Goal: Information Seeking & Learning: Check status

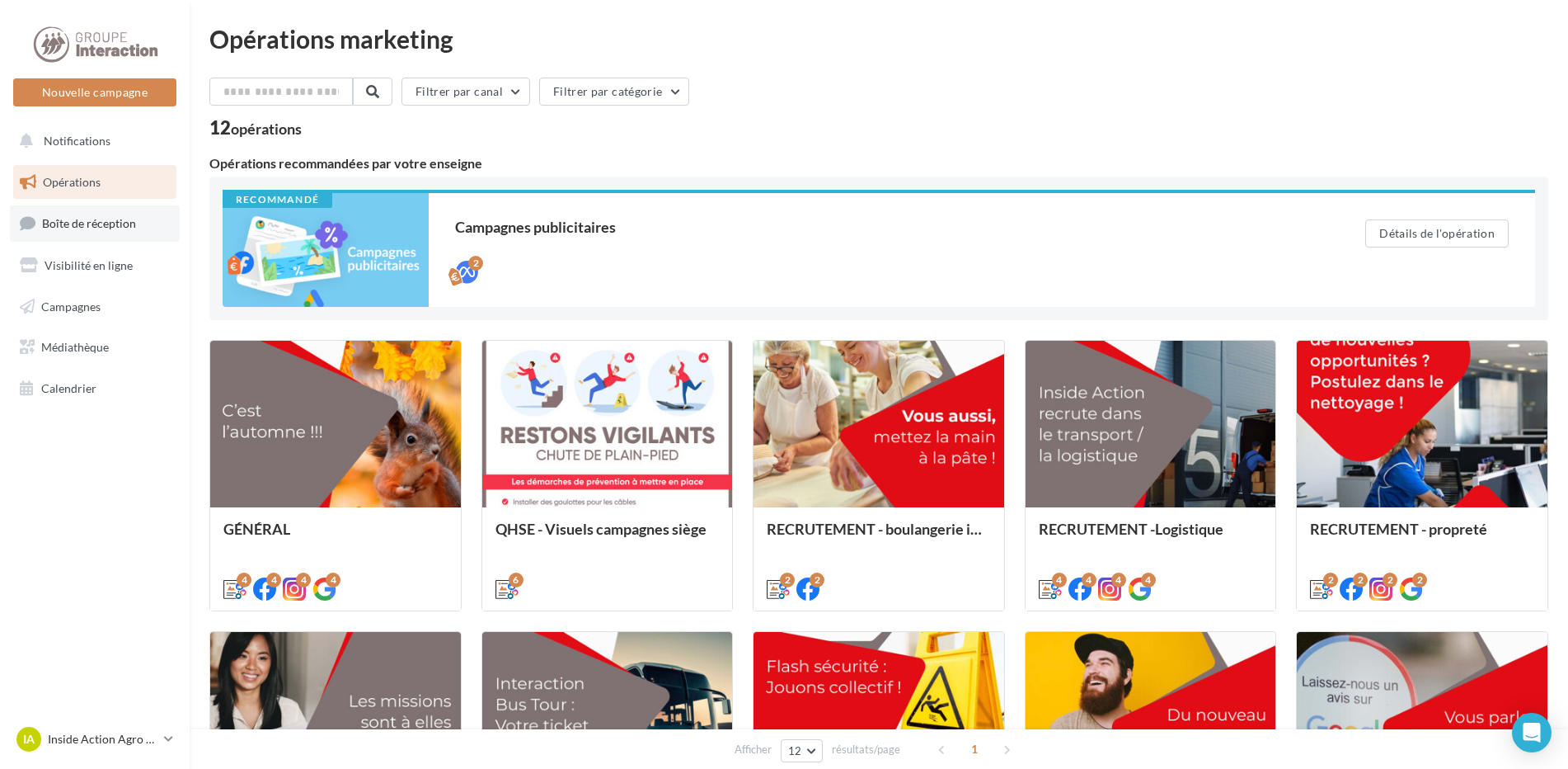
click at [118, 231] on link "Boîte de réception" at bounding box center [95, 223] width 170 height 36
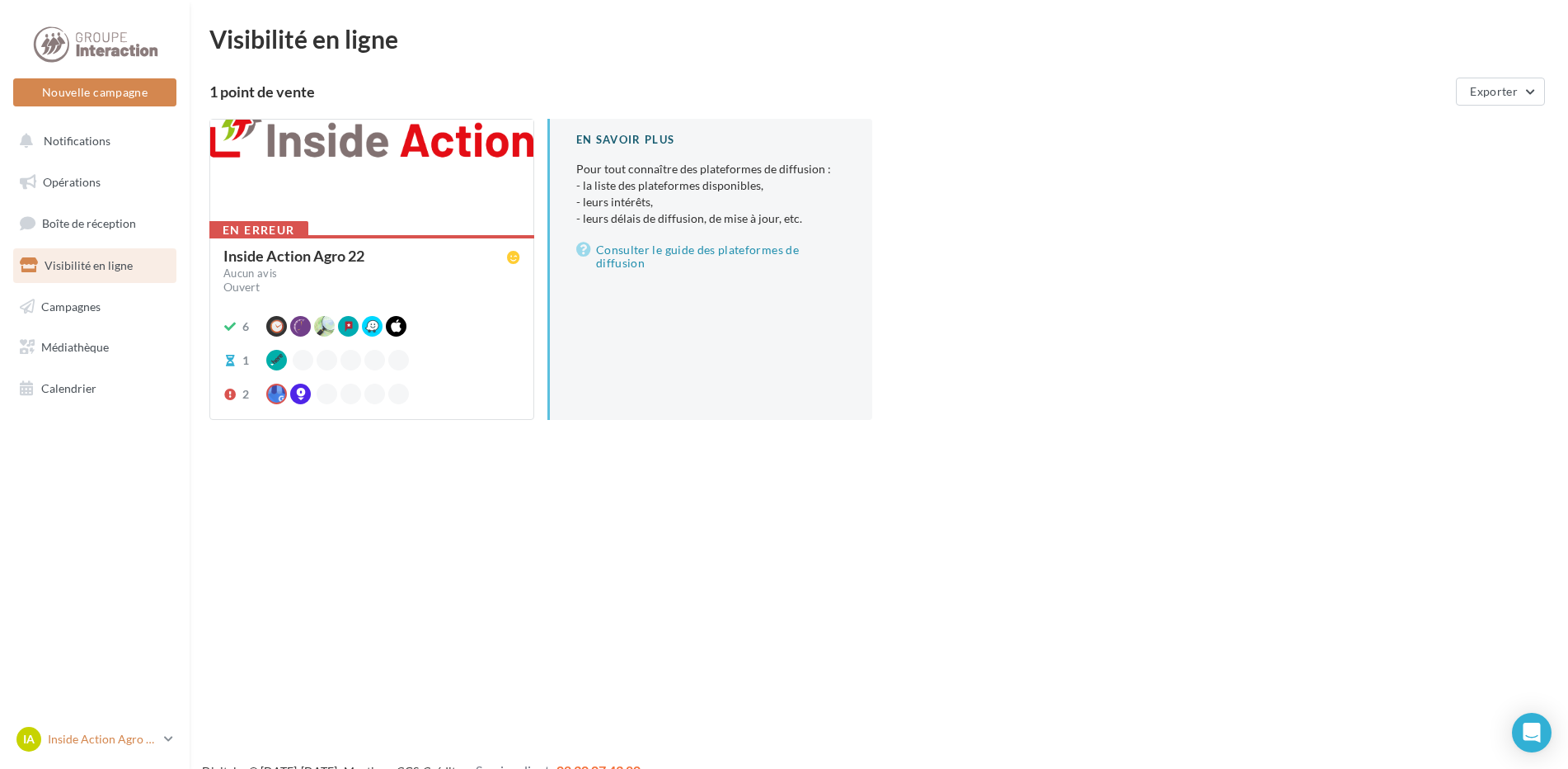
click at [159, 733] on link "IA Inside Action Agro 22 inside-action-kermene" at bounding box center [95, 739] width 163 height 32
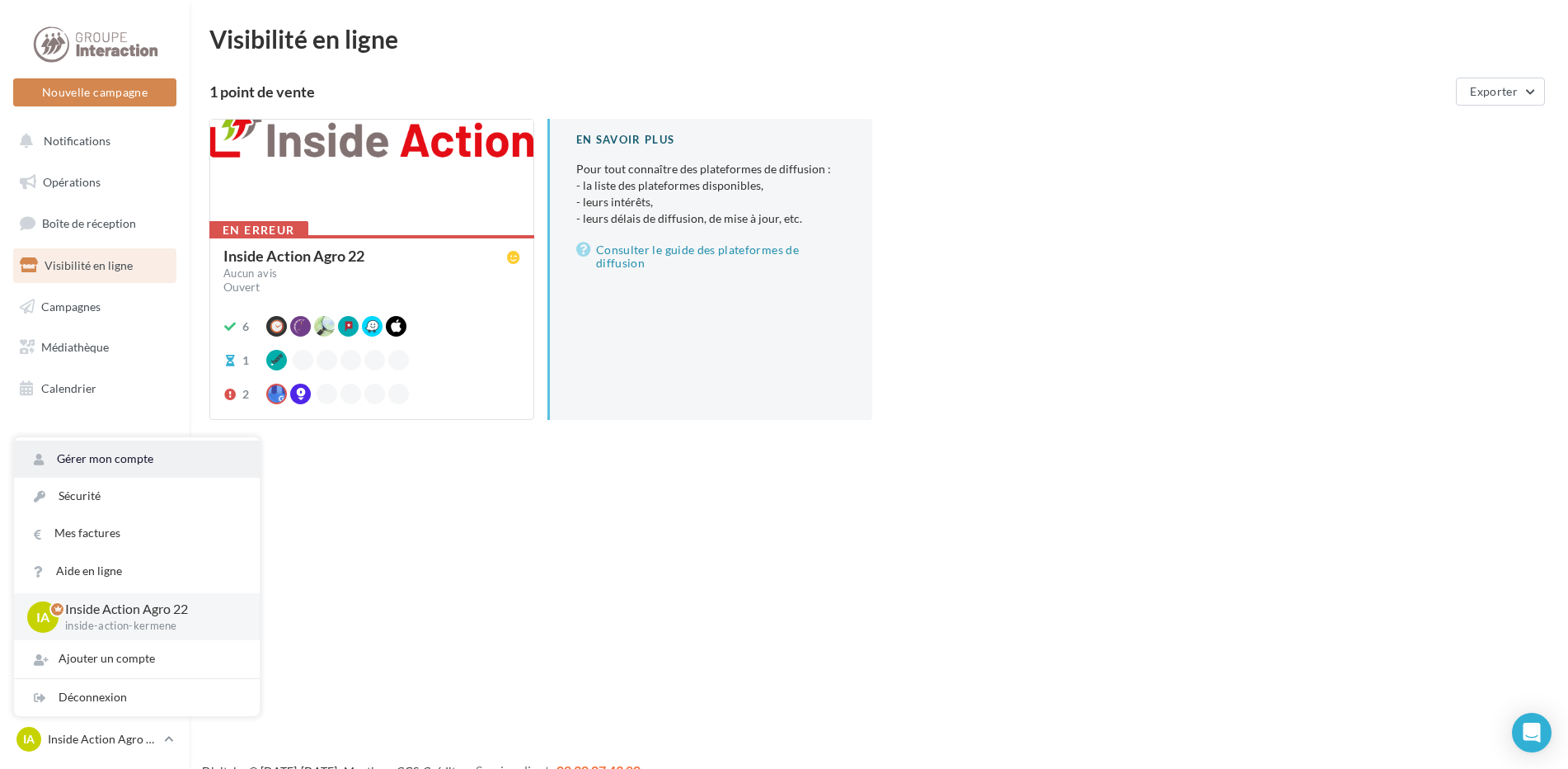
click at [133, 443] on link "Gérer mon compte" at bounding box center [137, 459] width 245 height 37
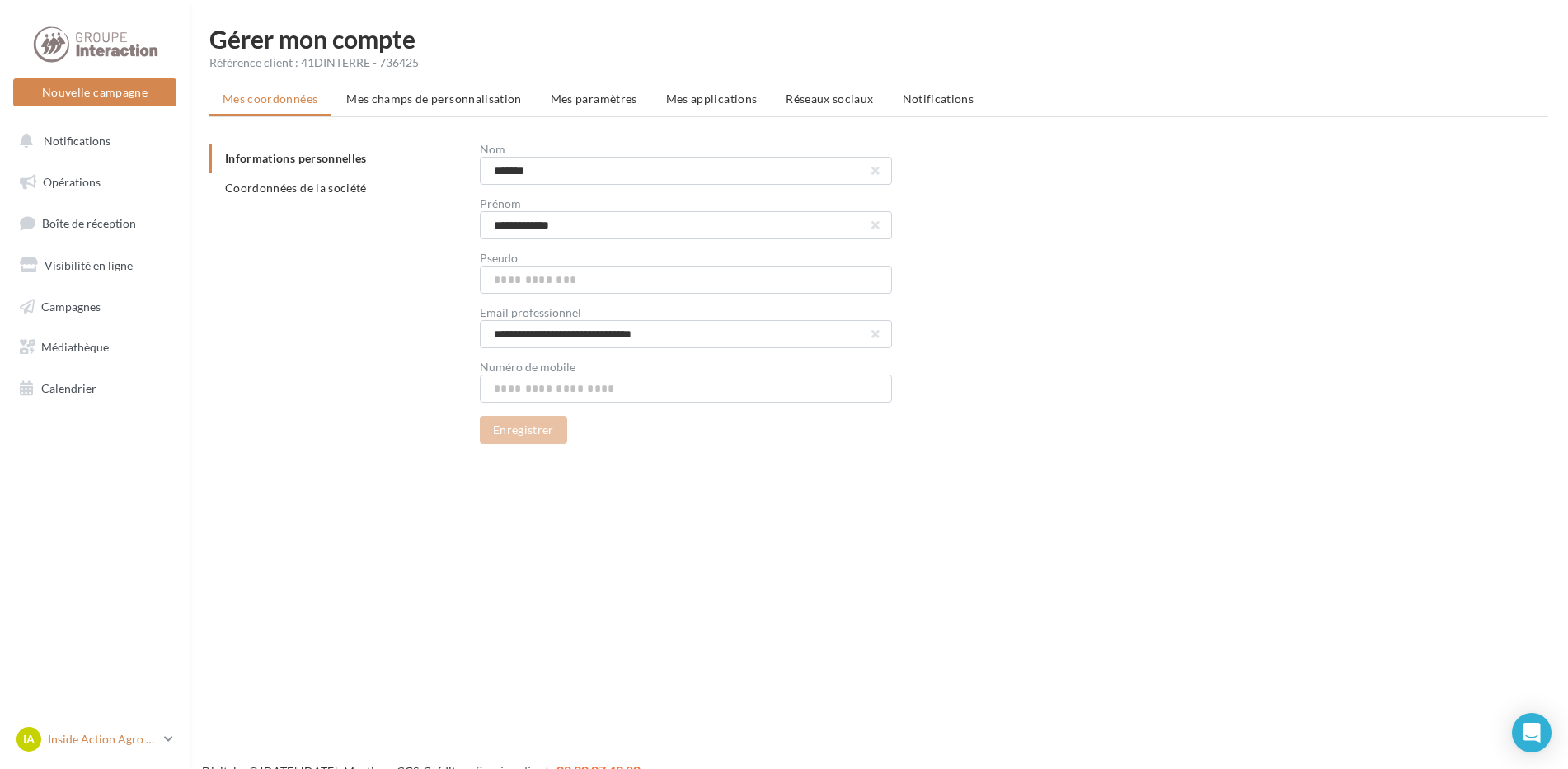
click at [123, 737] on p "Inside Action Agro 22" at bounding box center [103, 739] width 109 height 17
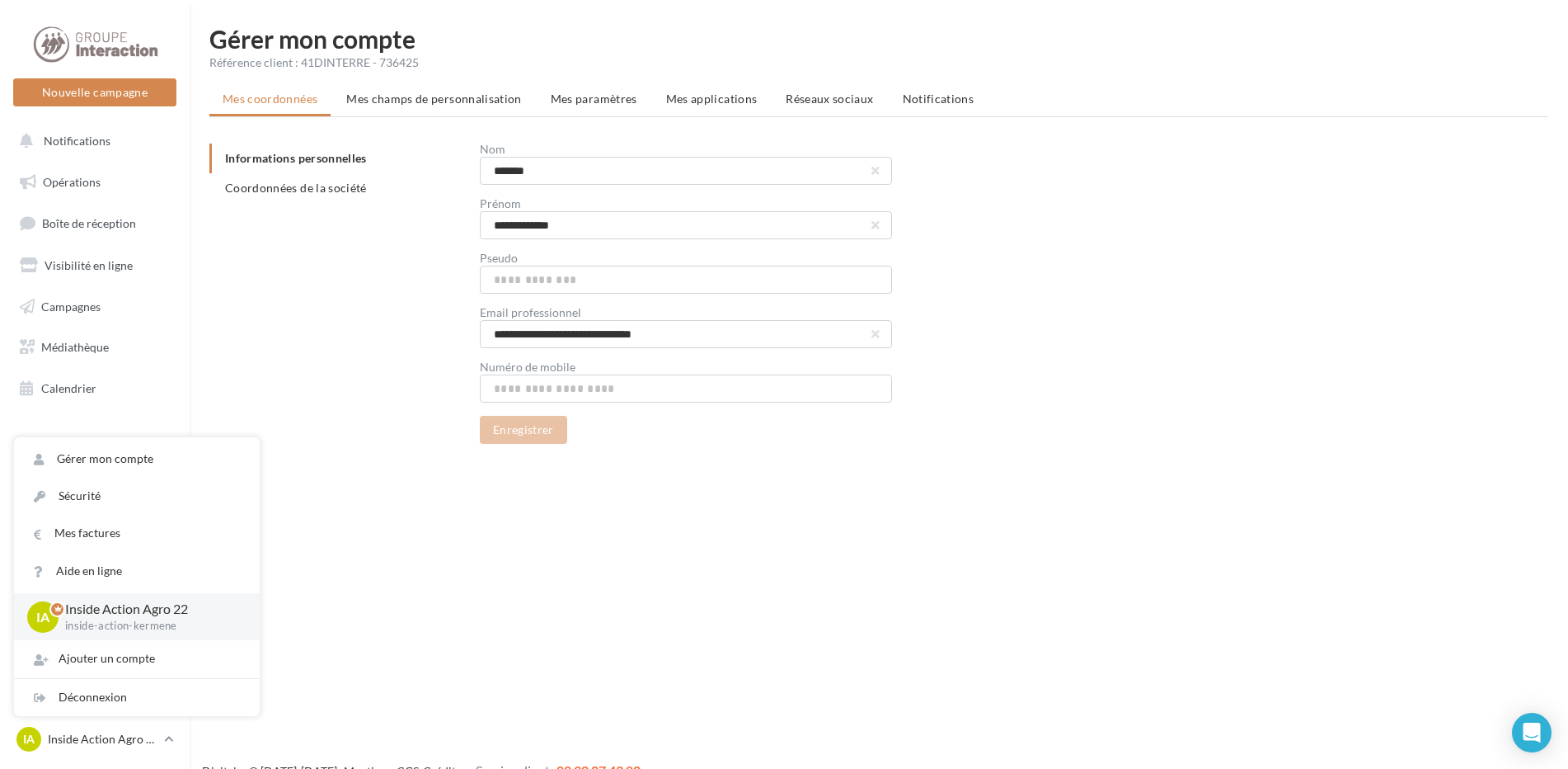
click at [333, 300] on div "**********" at bounding box center [886, 294] width 1352 height 300
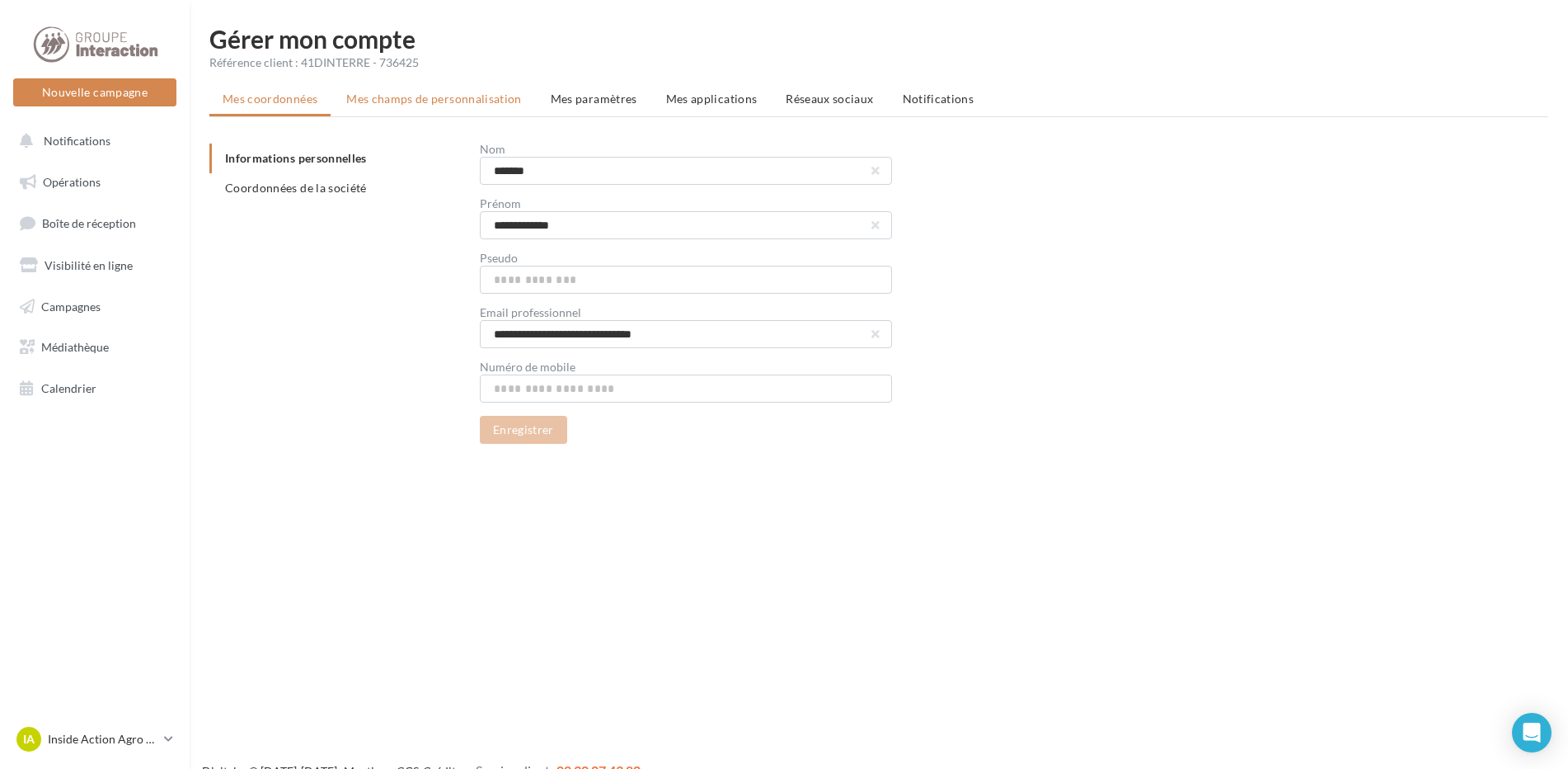
click at [433, 109] on li "Mes champs de personnalisation" at bounding box center [434, 99] width 202 height 30
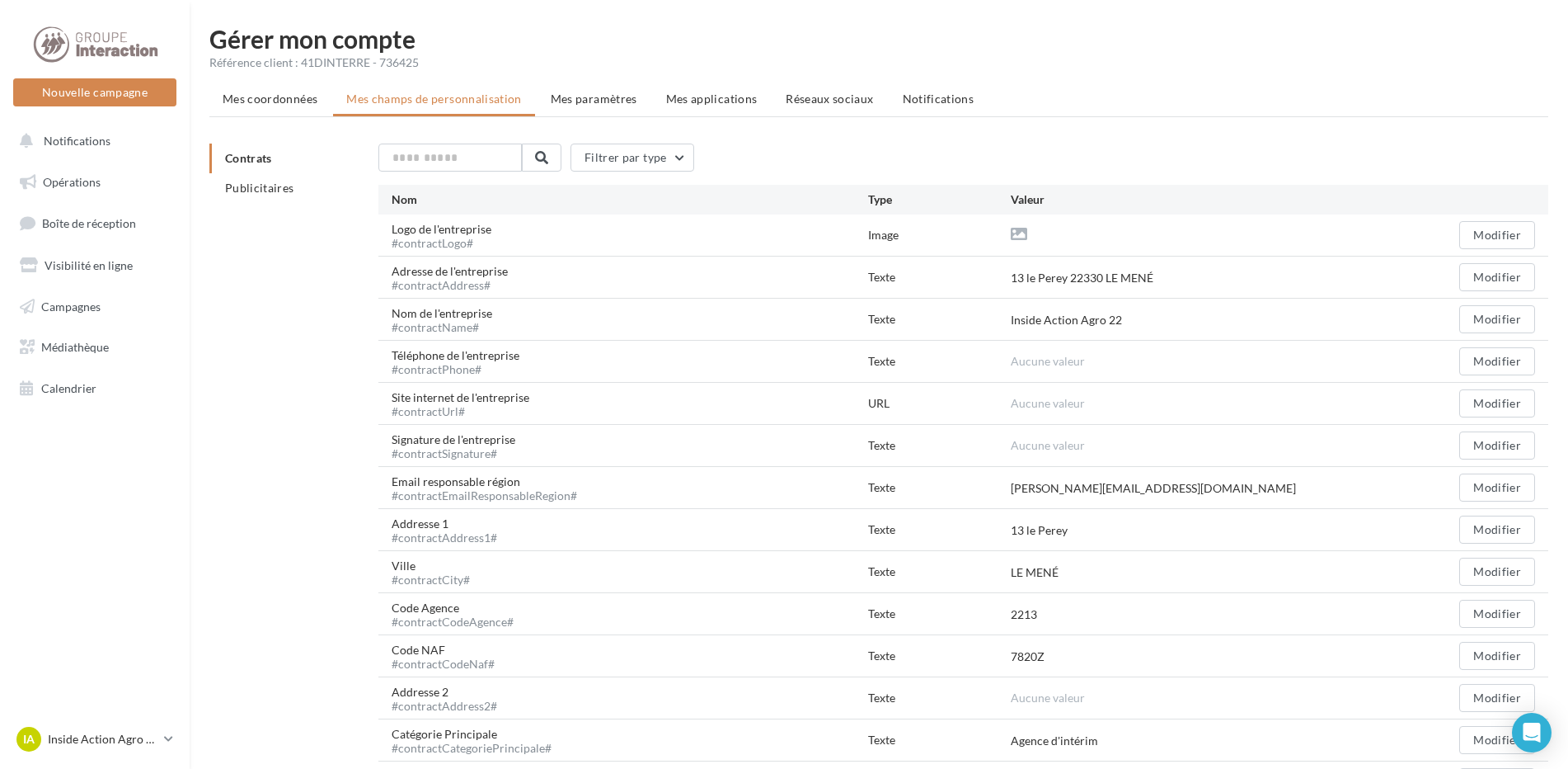
click at [555, 89] on li "Mes paramètres" at bounding box center [594, 99] width 113 height 30
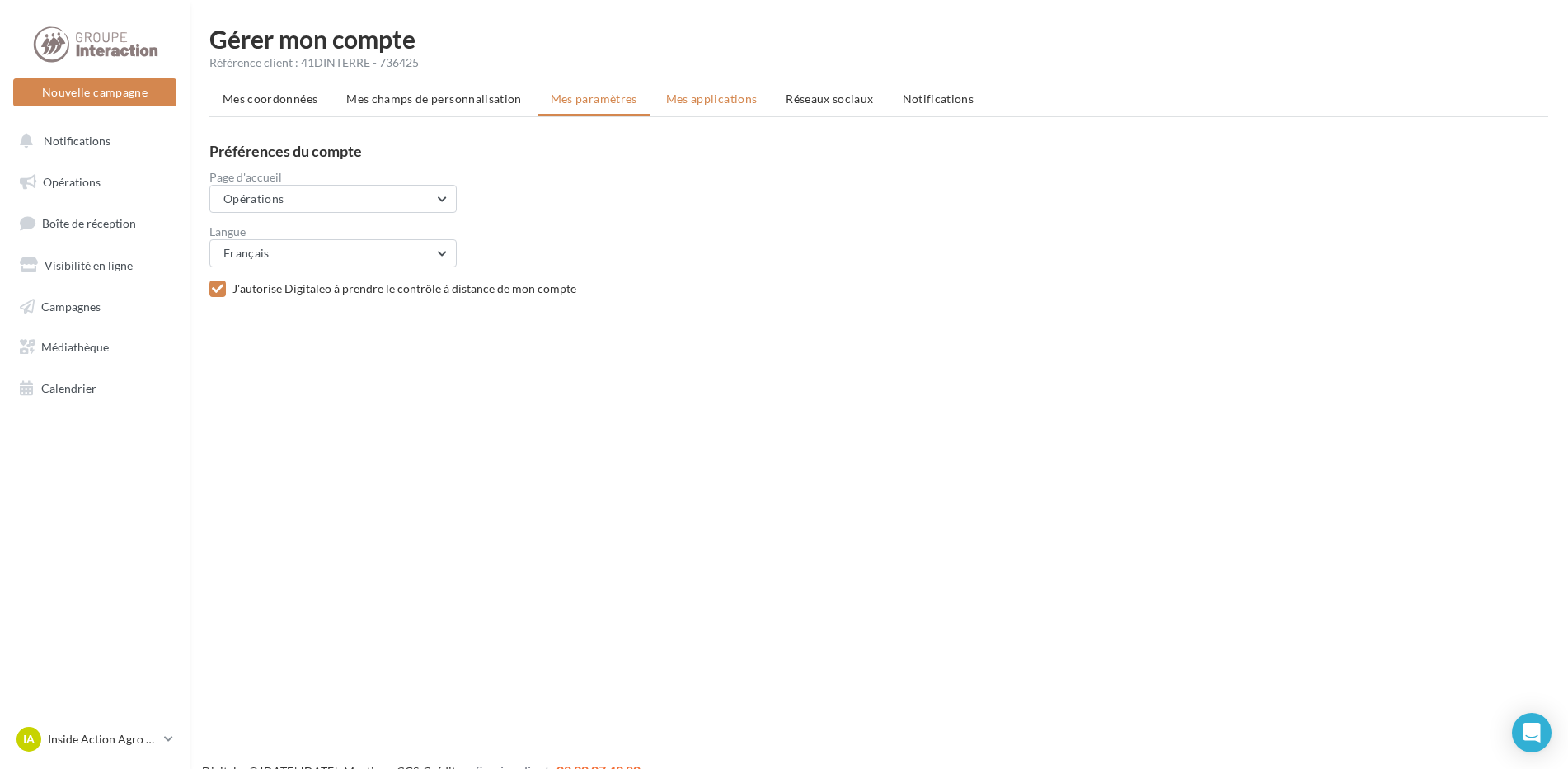
click at [710, 107] on li "Mes applications" at bounding box center [712, 99] width 118 height 30
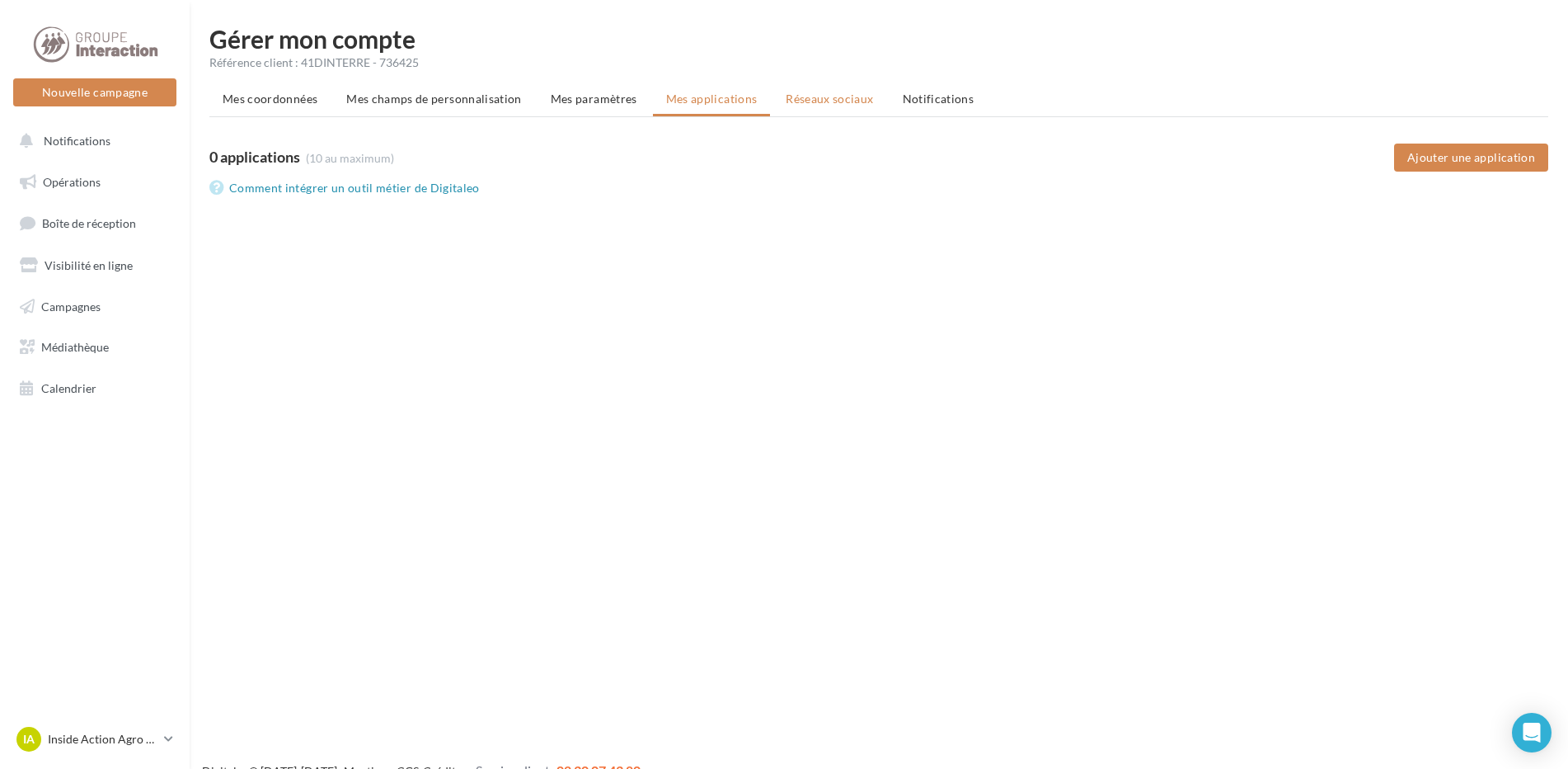
click at [833, 102] on span "Réseaux sociaux" at bounding box center [829, 98] width 87 height 14
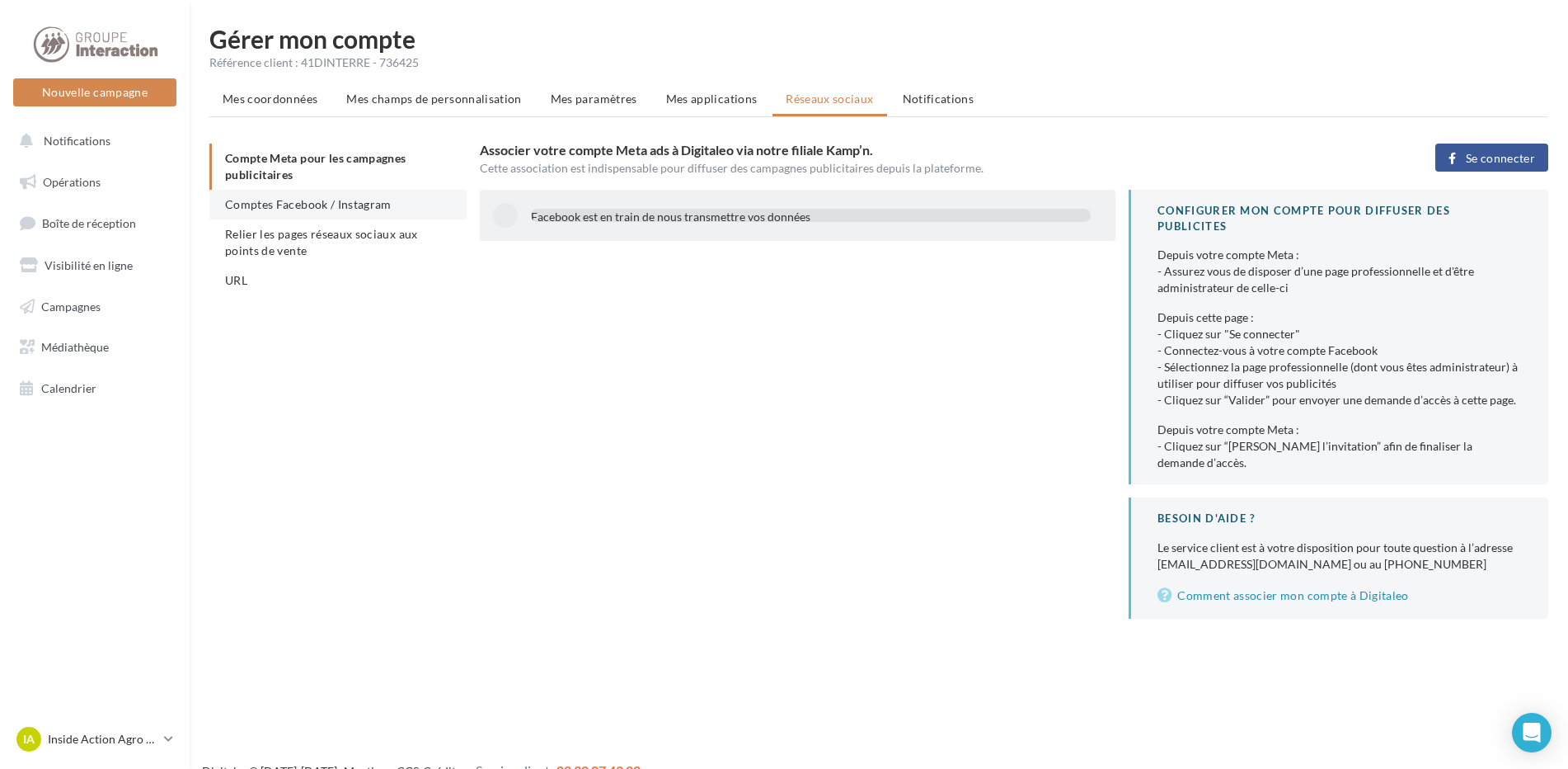
click at [290, 207] on span "Comptes Facebook / Instagram" at bounding box center [308, 204] width 167 height 14
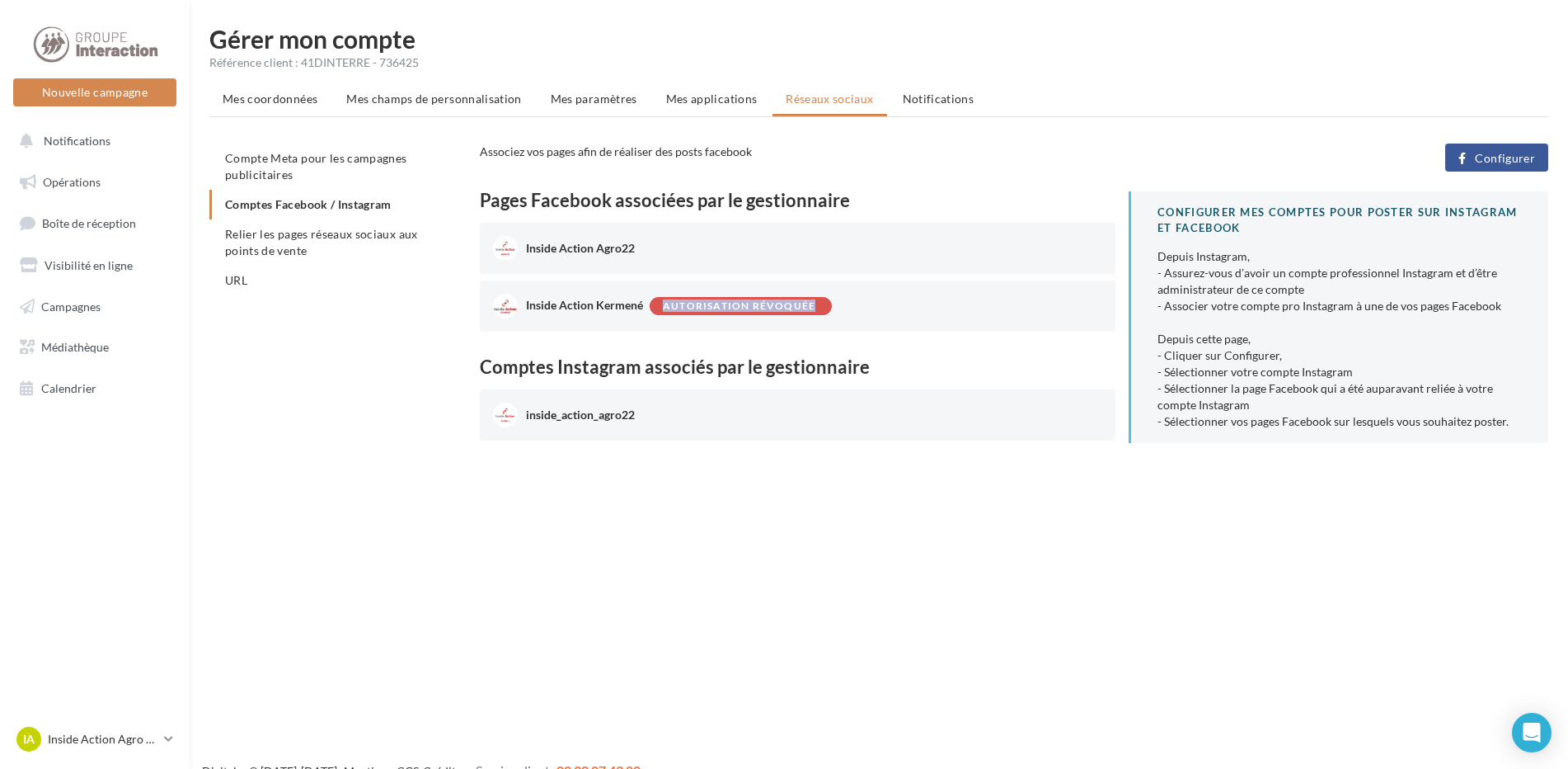
drag, startPoint x: 649, startPoint y: 313, endPoint x: 858, endPoint y: 309, distance: 209.0
click at [858, 309] on div "Inside Action Kermené Autorisation révoquée" at bounding box center [795, 306] width 540 height 18
click at [353, 319] on div "Compte Meta pour les campagnes publicitaires Comptes Facebook / Instagram Relie…" at bounding box center [345, 232] width 270 height 178
click at [619, 236] on div "Inside Action Agro22" at bounding box center [804, 248] width 623 height 25
click at [609, 250] on span "Inside Action Agro22" at bounding box center [580, 247] width 109 height 14
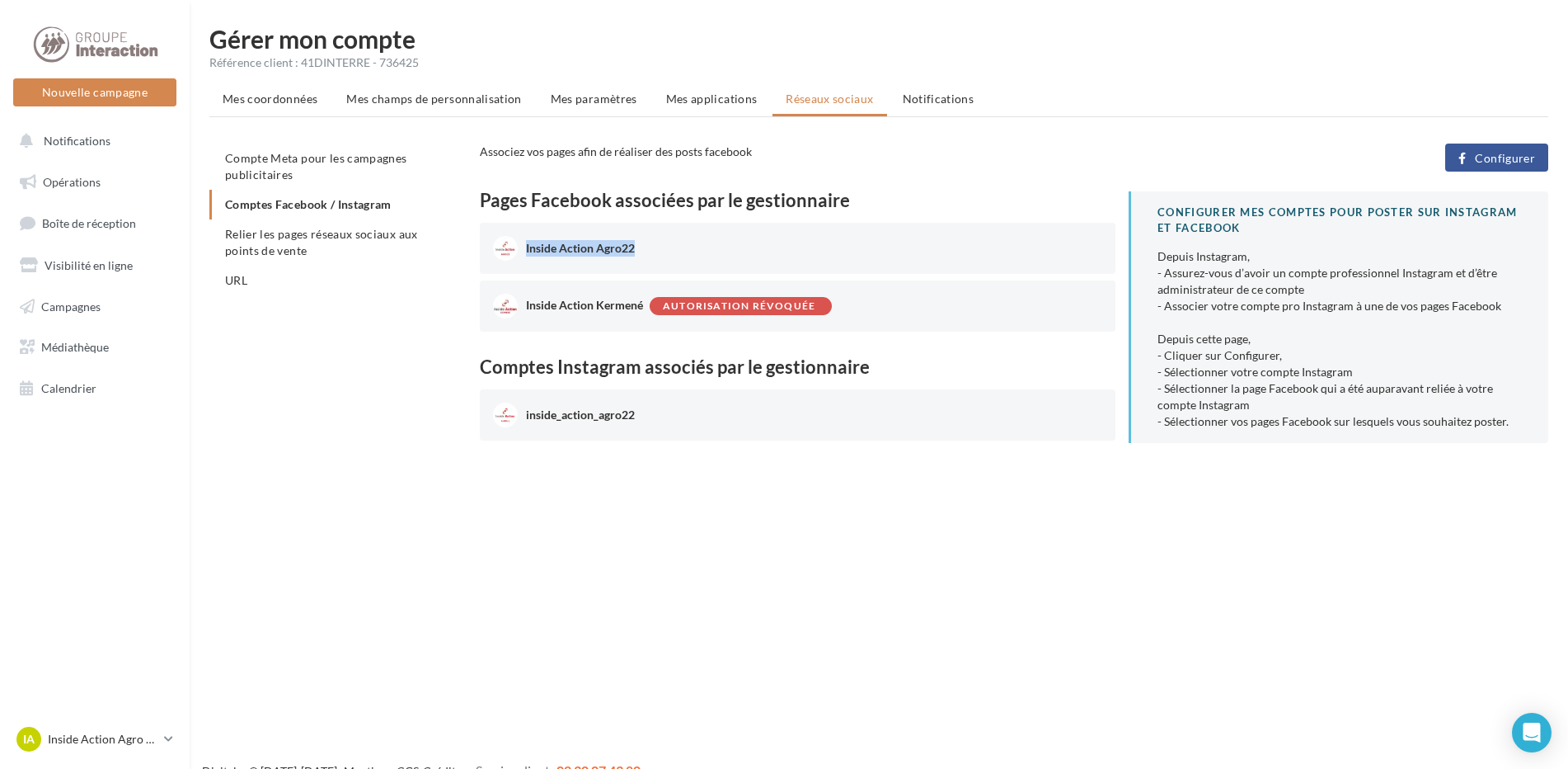
drag, startPoint x: 634, startPoint y: 252, endPoint x: 525, endPoint y: 251, distance: 109.0
click at [525, 251] on div "Inside Action Agro22" at bounding box center [804, 248] width 623 height 25
drag, startPoint x: 525, startPoint y: 251, endPoint x: 542, endPoint y: 260, distance: 19.2
click at [542, 260] on div "Inside Action Agro22" at bounding box center [804, 248] width 623 height 25
click at [1474, 153] on button "Configurer" at bounding box center [1497, 158] width 103 height 28
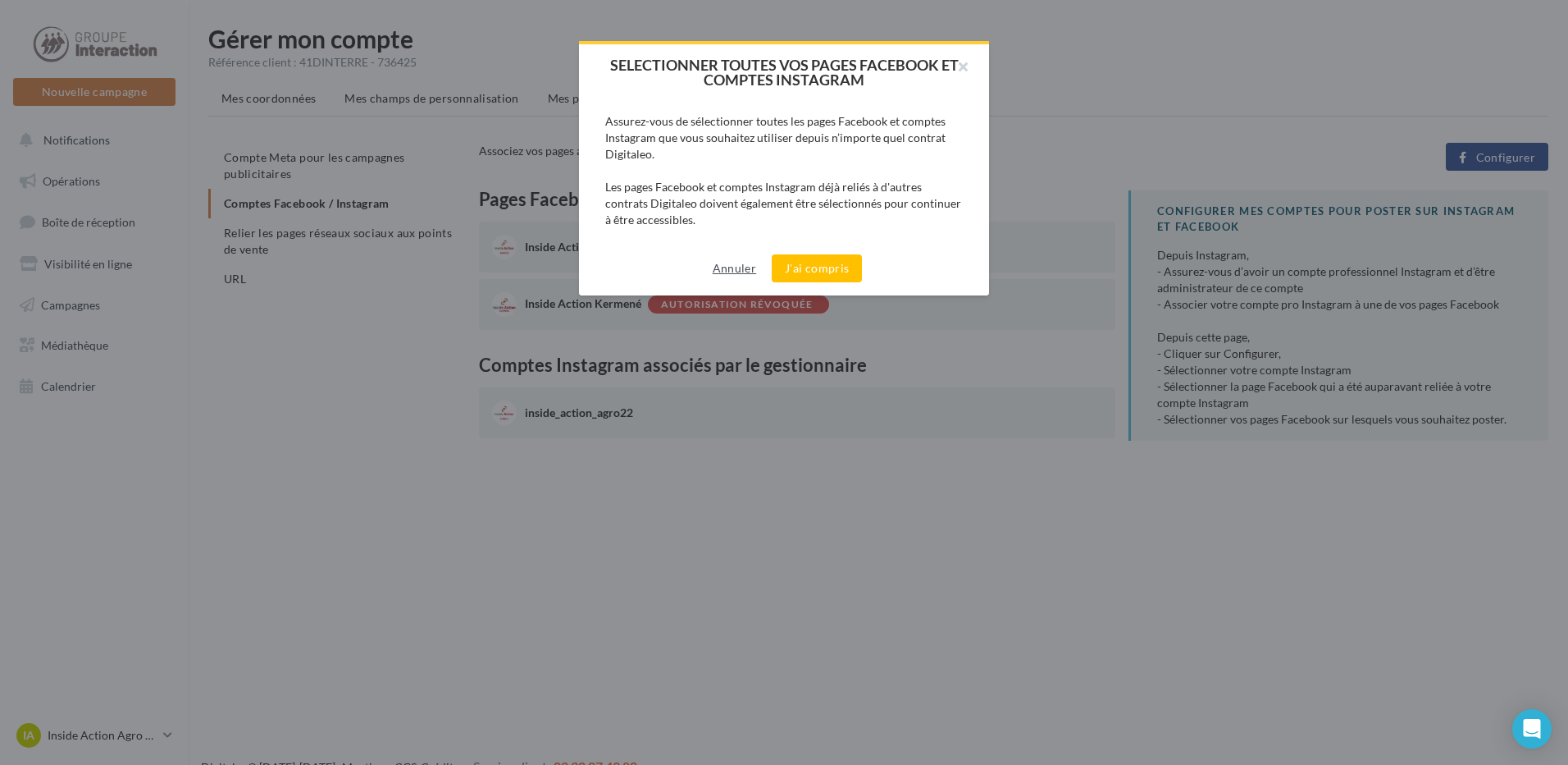
click at [723, 274] on button "Annuler" at bounding box center [734, 268] width 57 height 20
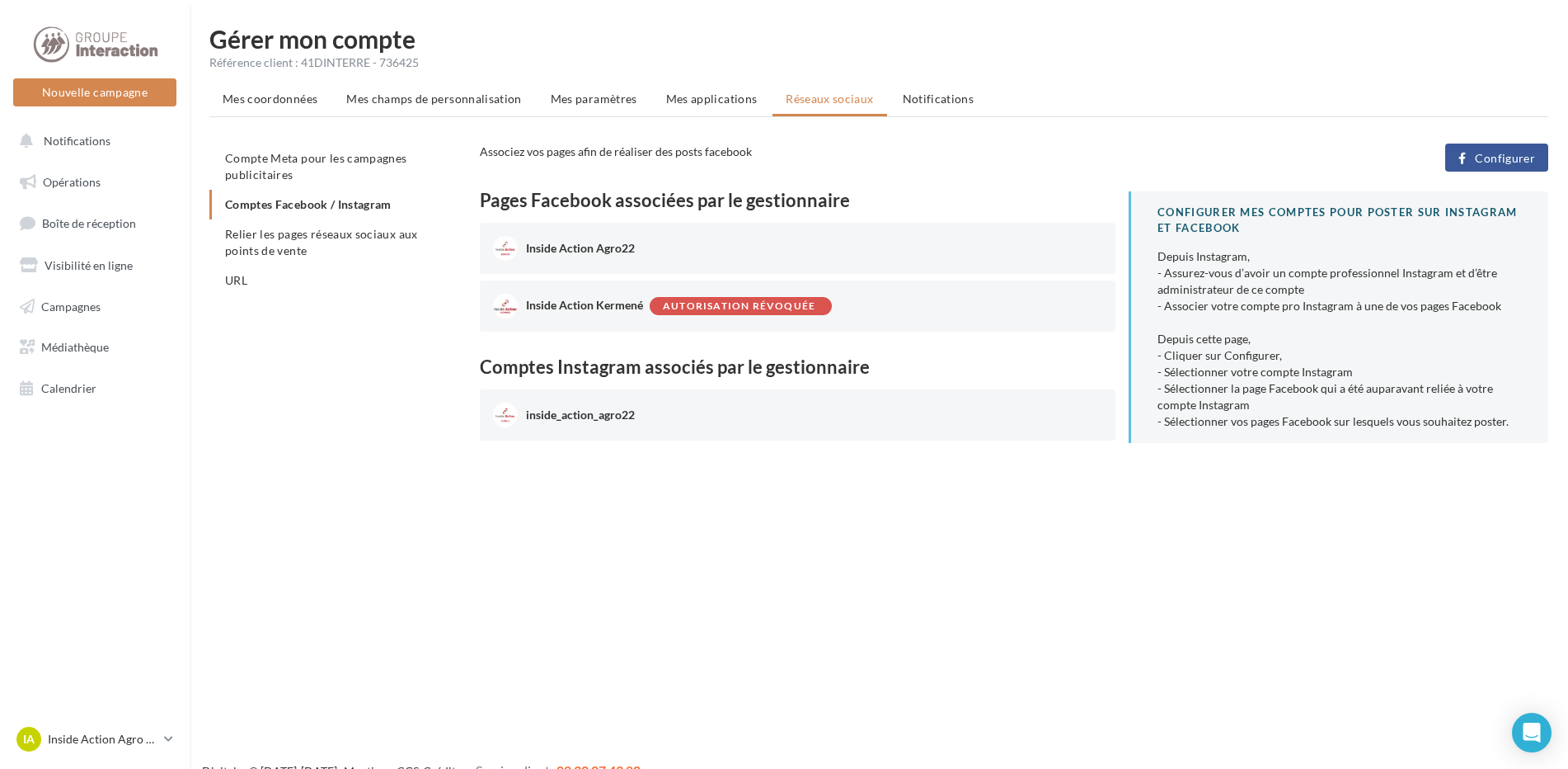
click at [138, 757] on div "IA Inside Action Agro 22 inside-action-kermene" at bounding box center [95, 746] width 190 height 46
click at [132, 735] on p "Inside Action Agro 22" at bounding box center [103, 739] width 109 height 17
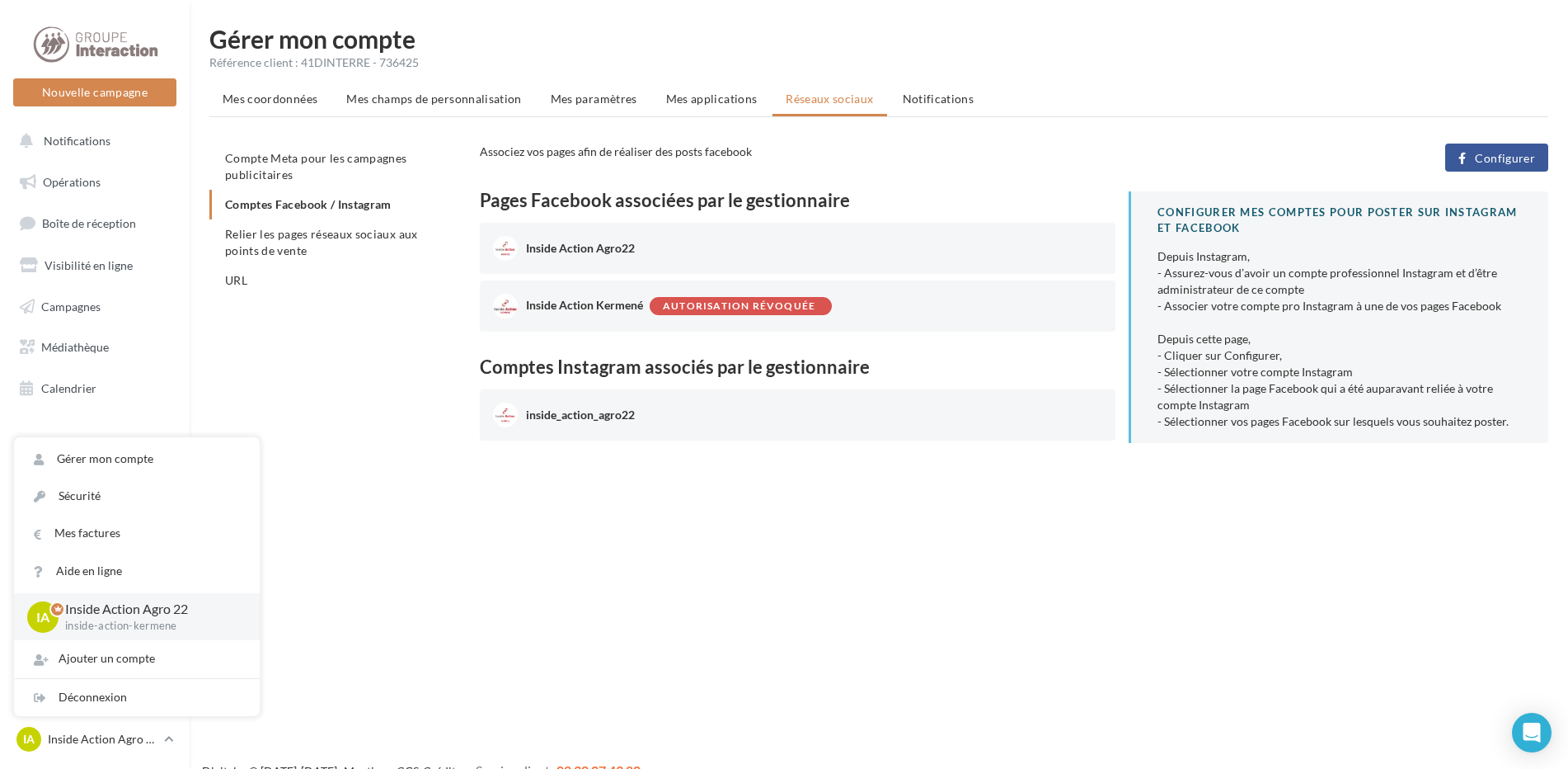
click at [396, 324] on div "Compte Meta pour les campagnes publicitaires Comptes Facebook / Instagram Relie…" at bounding box center [886, 305] width 1352 height 324
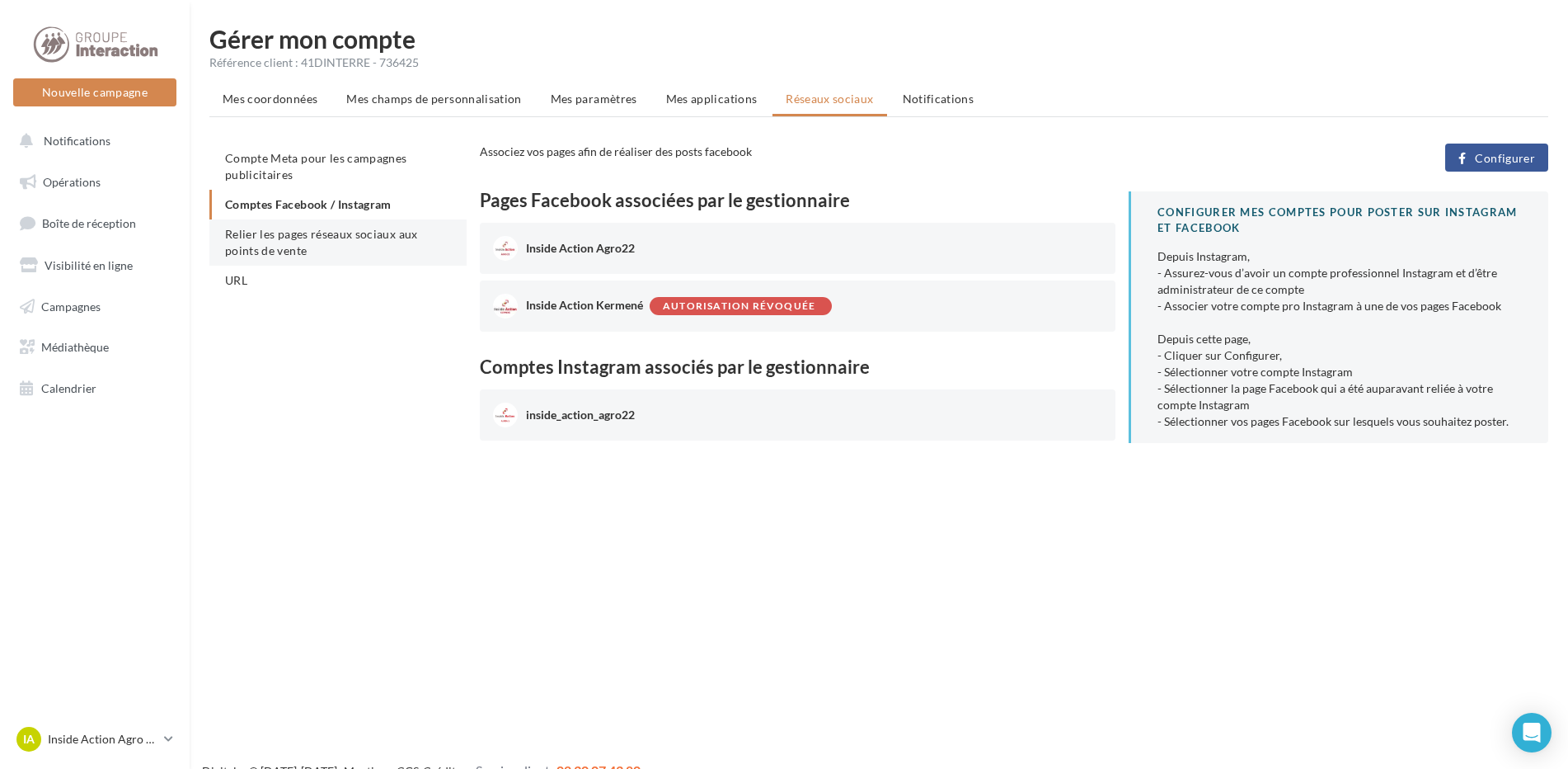
click at [287, 242] on li "Relier les pages réseaux sociaux aux points de vente" at bounding box center [338, 243] width 257 height 46
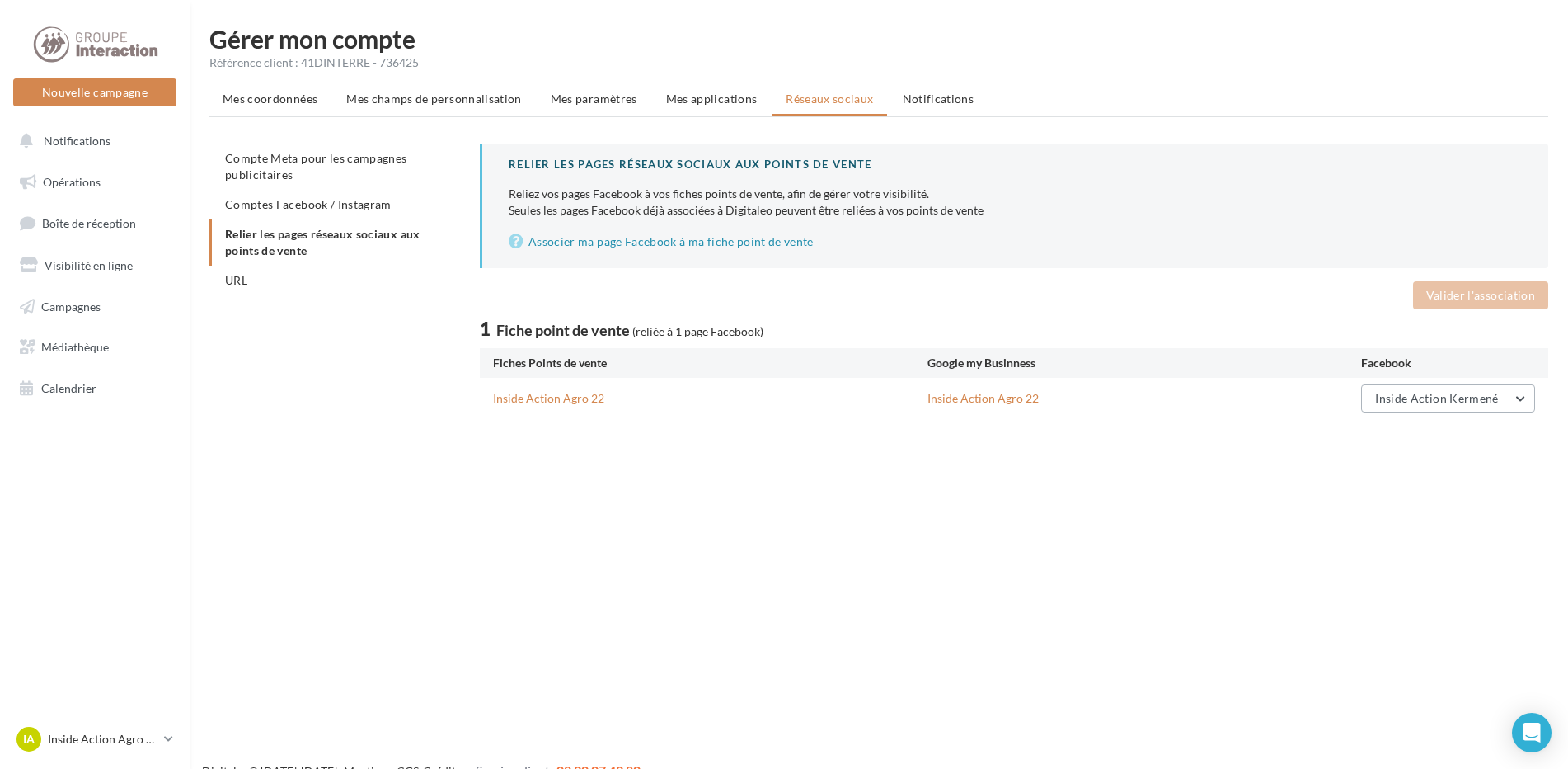
click at [1467, 411] on button "Inside Action Kermené" at bounding box center [1449, 398] width 174 height 28
click at [1438, 415] on div "Inside Action Agro 22 Inside Action Agro 22 Inside Action Kermené Désassocier I…" at bounding box center [1014, 398] width 1069 height 41
click at [1486, 406] on button "Inside Action Kermené" at bounding box center [1449, 398] width 174 height 28
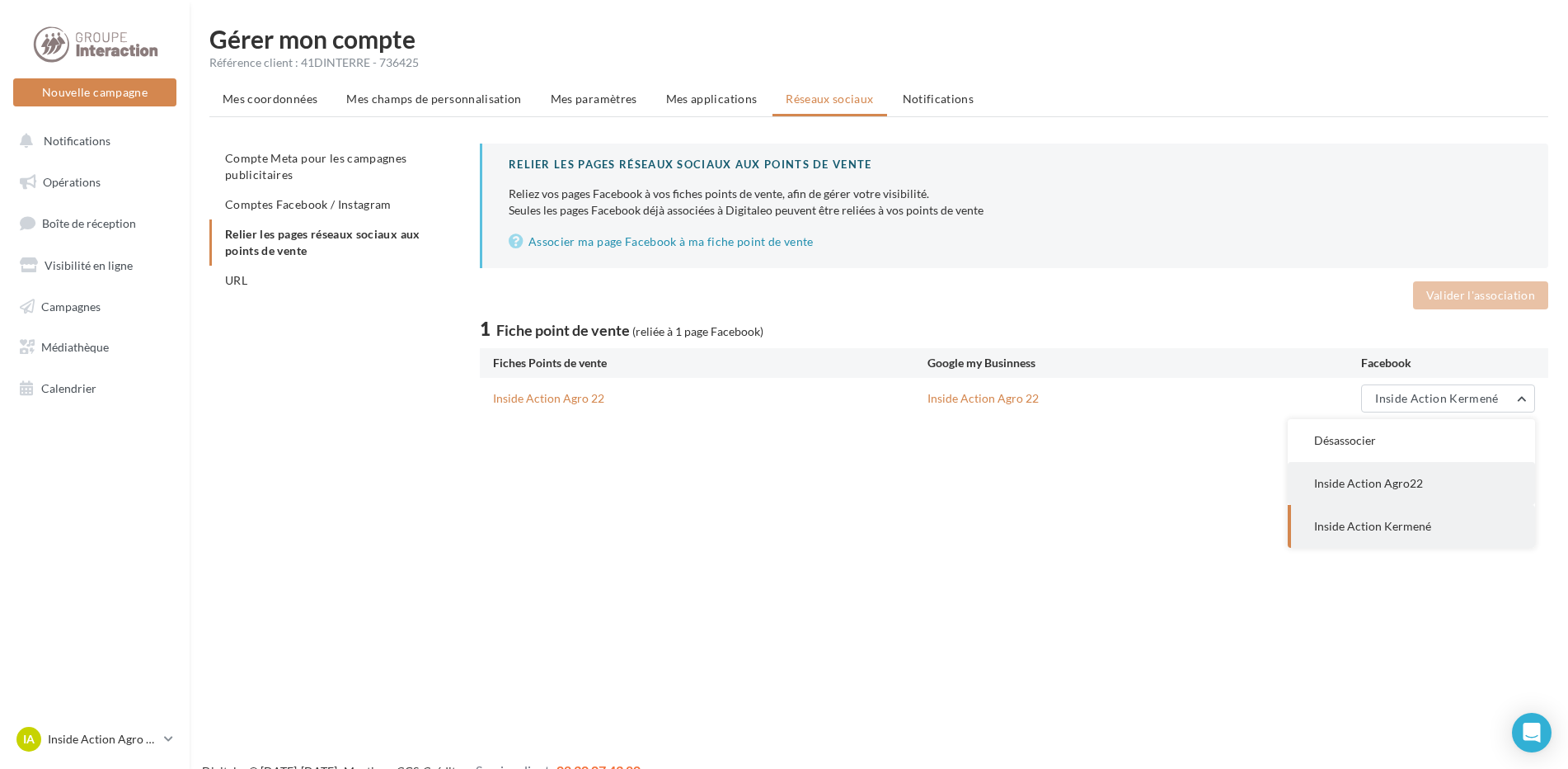
click at [1357, 498] on button "Inside Action Agro22" at bounding box center [1411, 484] width 247 height 43
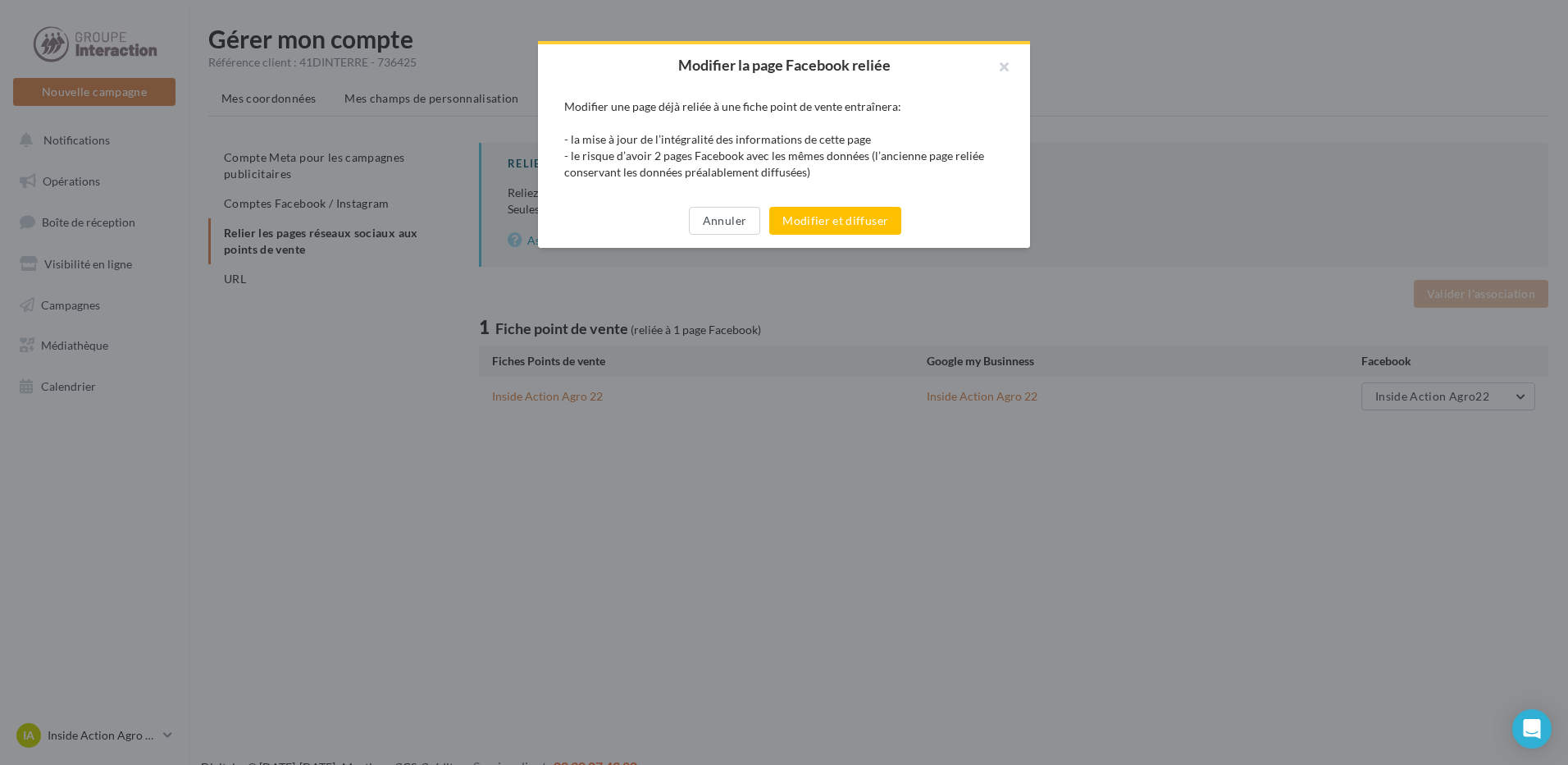
click at [739, 204] on div "Annuler Modifier et diffuser" at bounding box center [784, 221] width 492 height 54
click at [732, 217] on button "Annuler" at bounding box center [724, 221] width 72 height 28
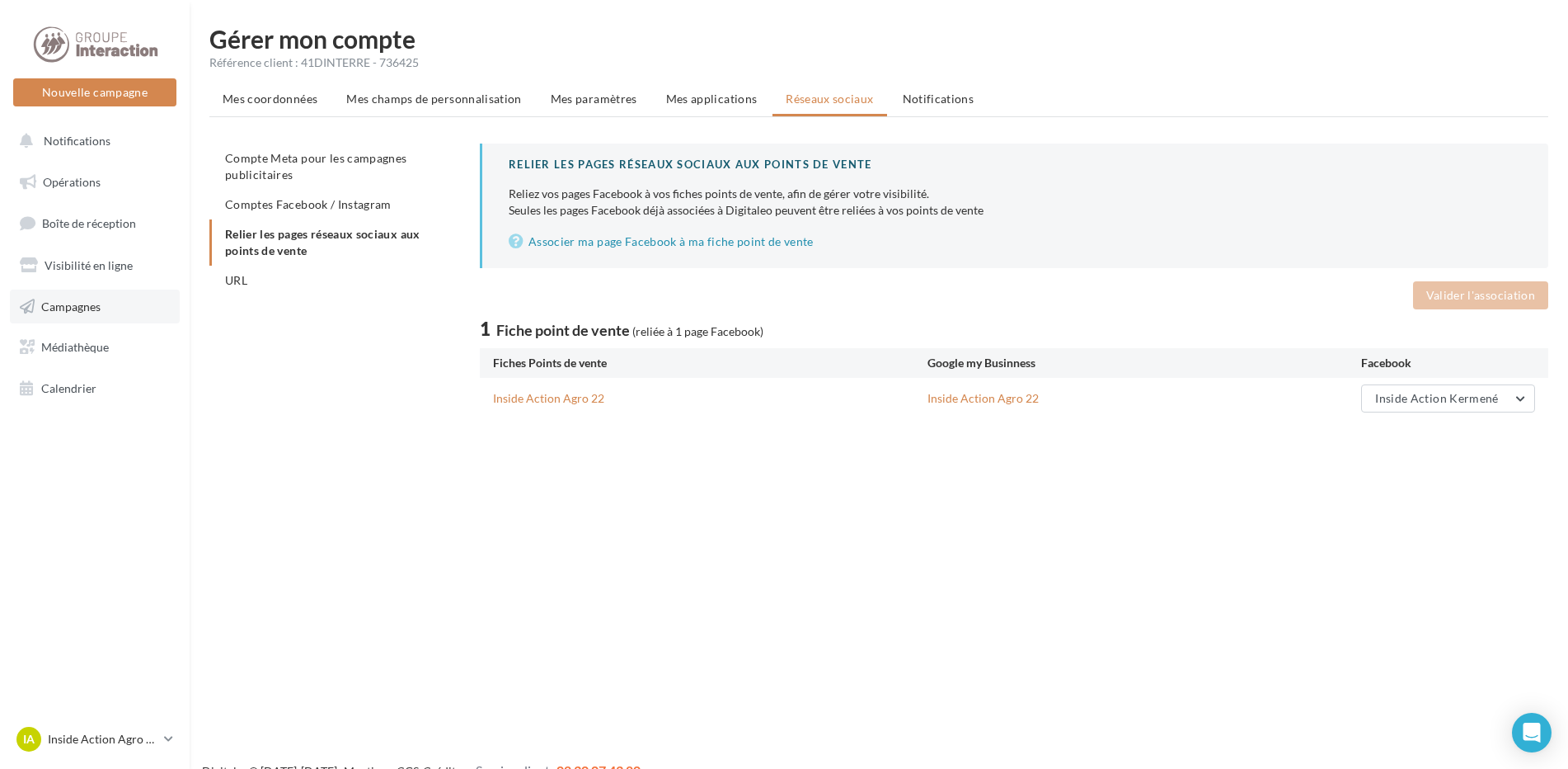
click at [129, 301] on link "Campagnes" at bounding box center [95, 307] width 170 height 35
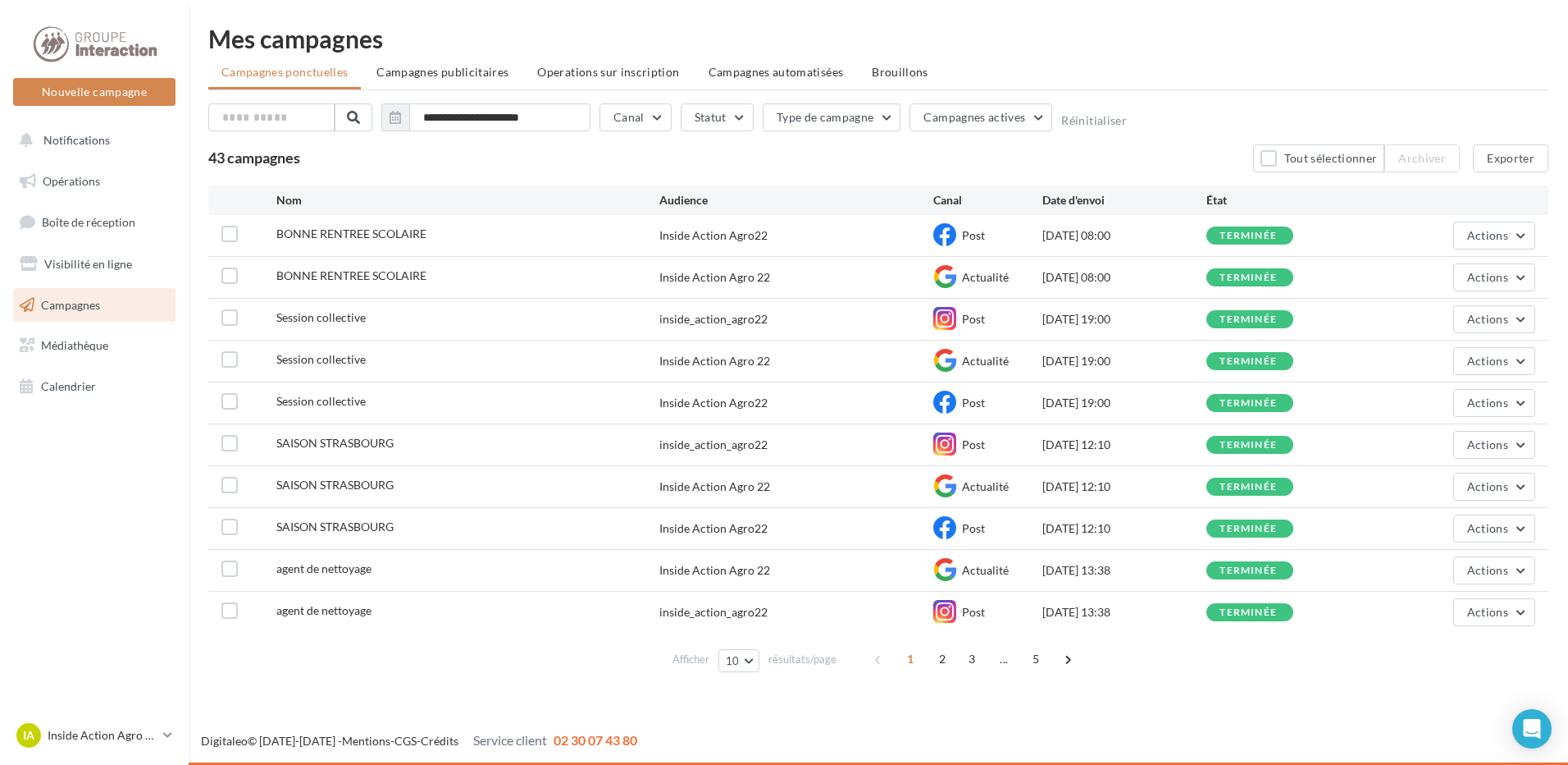
click at [974, 281] on span "Actualité" at bounding box center [985, 276] width 47 height 14
click at [1495, 279] on span "Actions" at bounding box center [1488, 276] width 41 height 14
click at [1445, 317] on button "Voir les résultats" at bounding box center [1453, 316] width 164 height 43
click at [1493, 228] on span "Actions" at bounding box center [1488, 234] width 41 height 14
click at [1444, 284] on button "Voir les résultats" at bounding box center [1453, 274] width 164 height 43
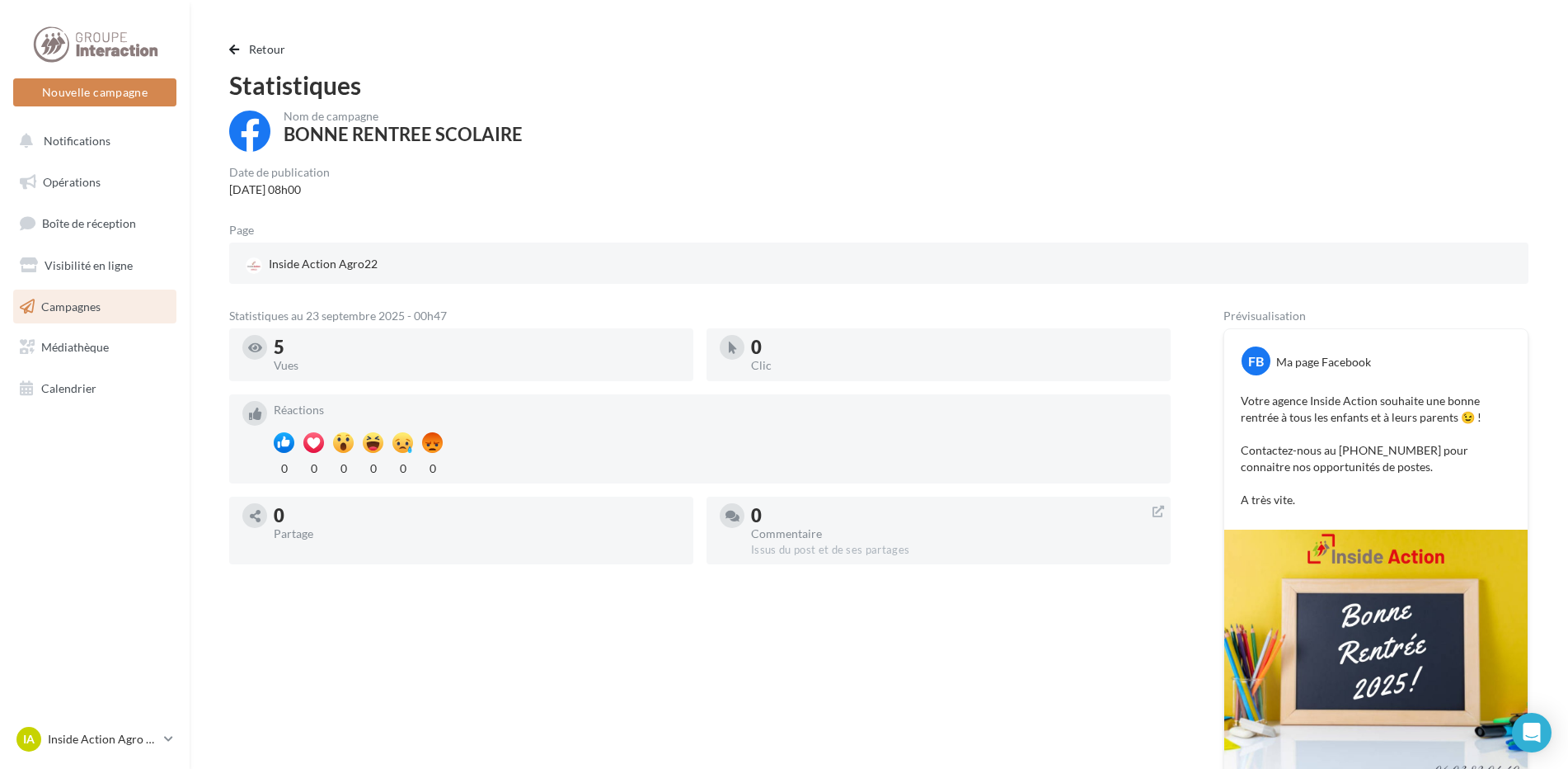
drag, startPoint x: 287, startPoint y: 346, endPoint x: 270, endPoint y: 343, distance: 17.3
click at [270, 343] on div "5 Vues" at bounding box center [461, 355] width 438 height 40
click at [517, 354] on div "5" at bounding box center [477, 348] width 406 height 18
click at [240, 47] on button "Retour" at bounding box center [260, 50] width 64 height 20
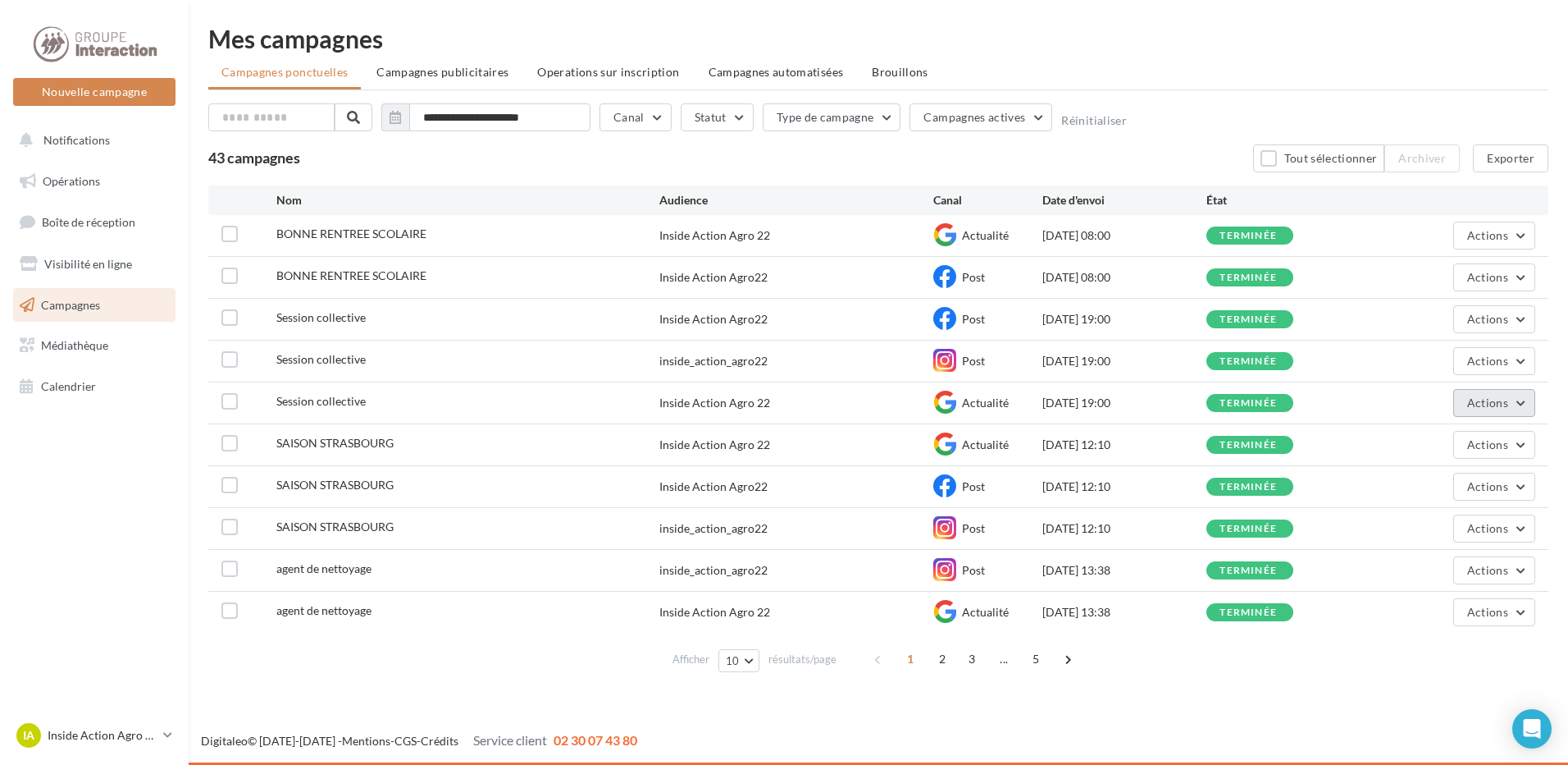
click at [1507, 405] on span "Actions" at bounding box center [1488, 402] width 41 height 14
click at [1481, 442] on button "Voir les résultats" at bounding box center [1453, 442] width 164 height 43
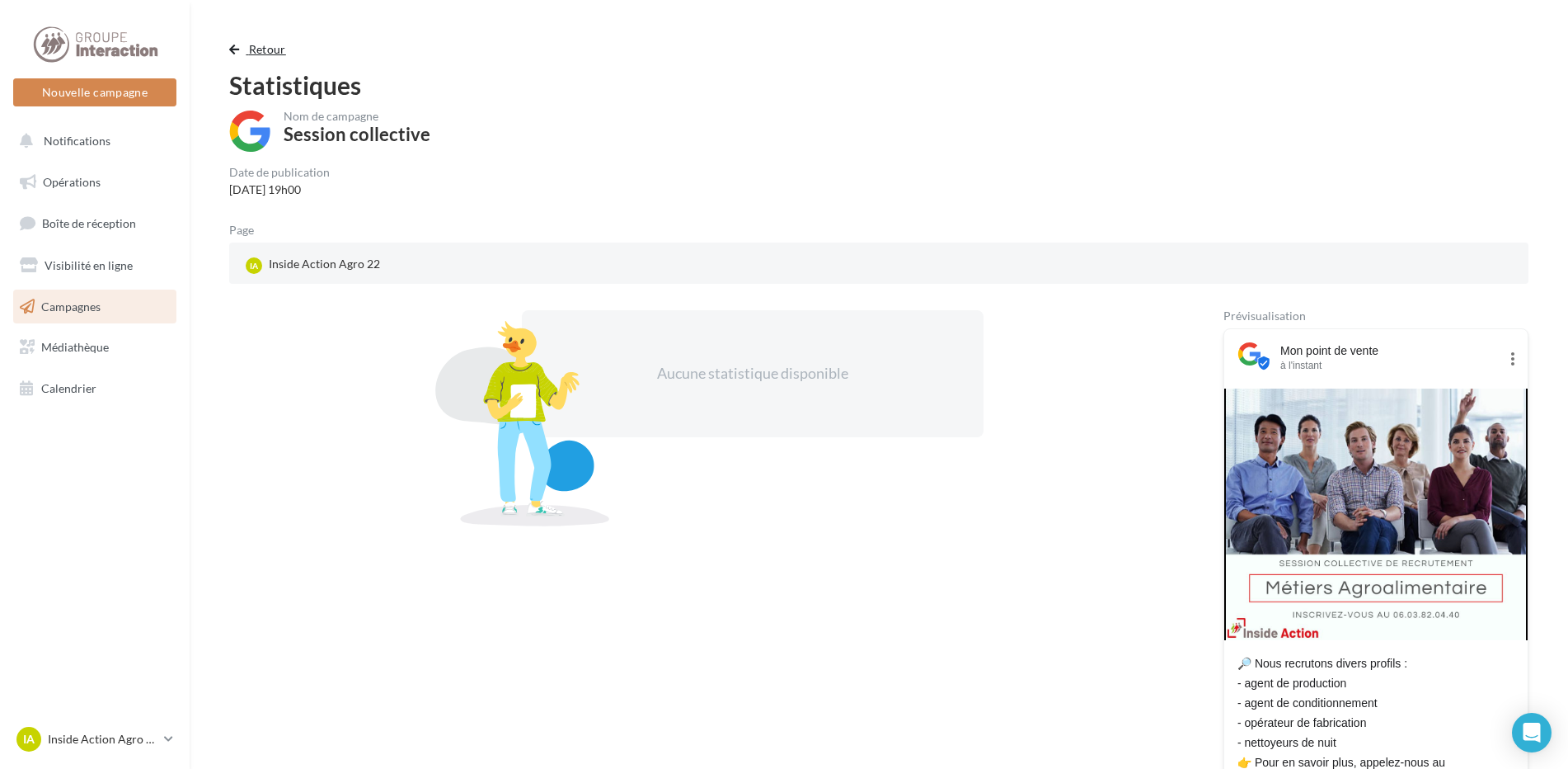
click at [260, 57] on button "Retour" at bounding box center [260, 50] width 64 height 20
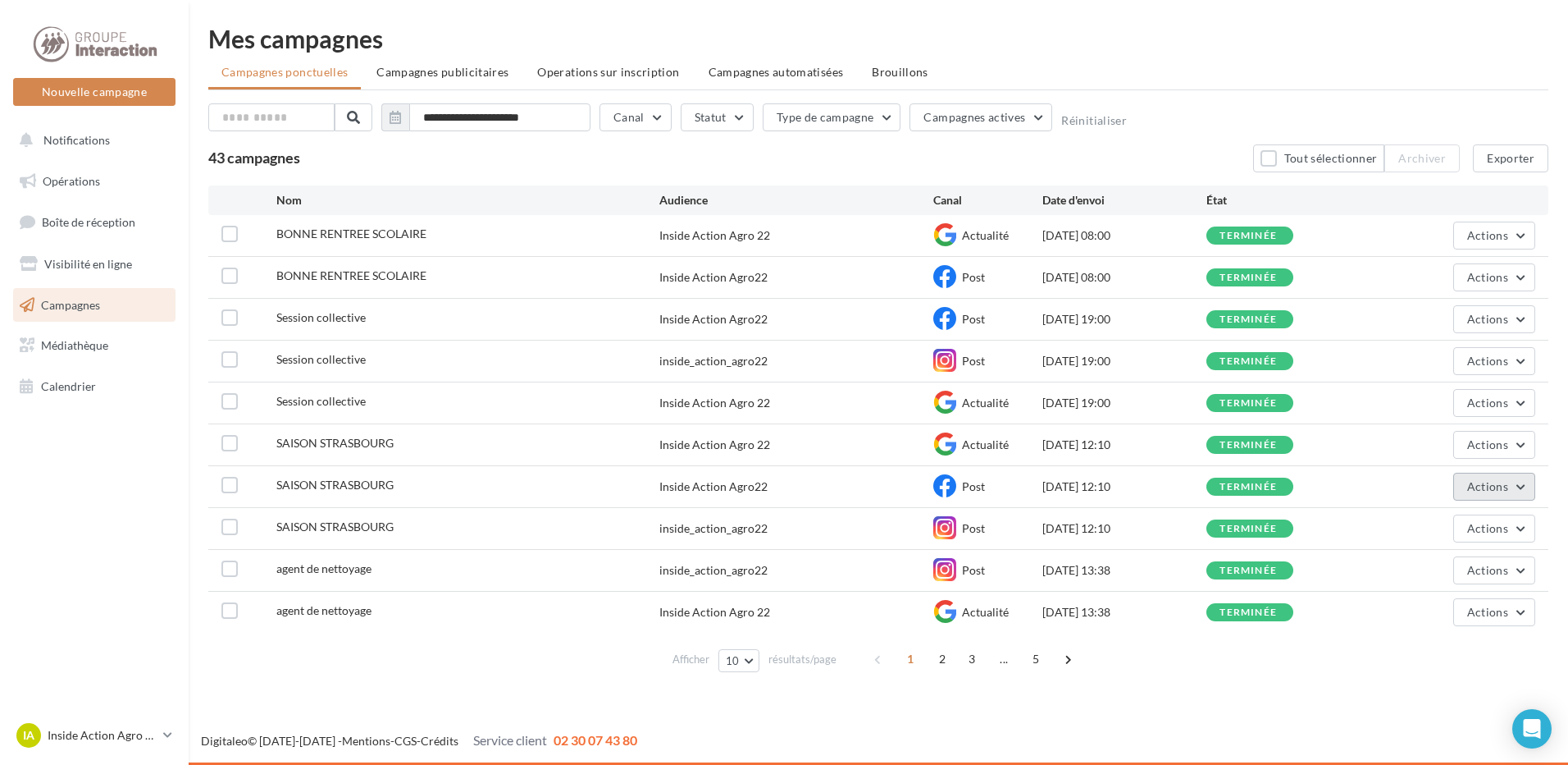
click at [1486, 489] on span "Actions" at bounding box center [1488, 486] width 41 height 14
click at [1462, 524] on button "Voir les résultats" at bounding box center [1453, 526] width 164 height 43
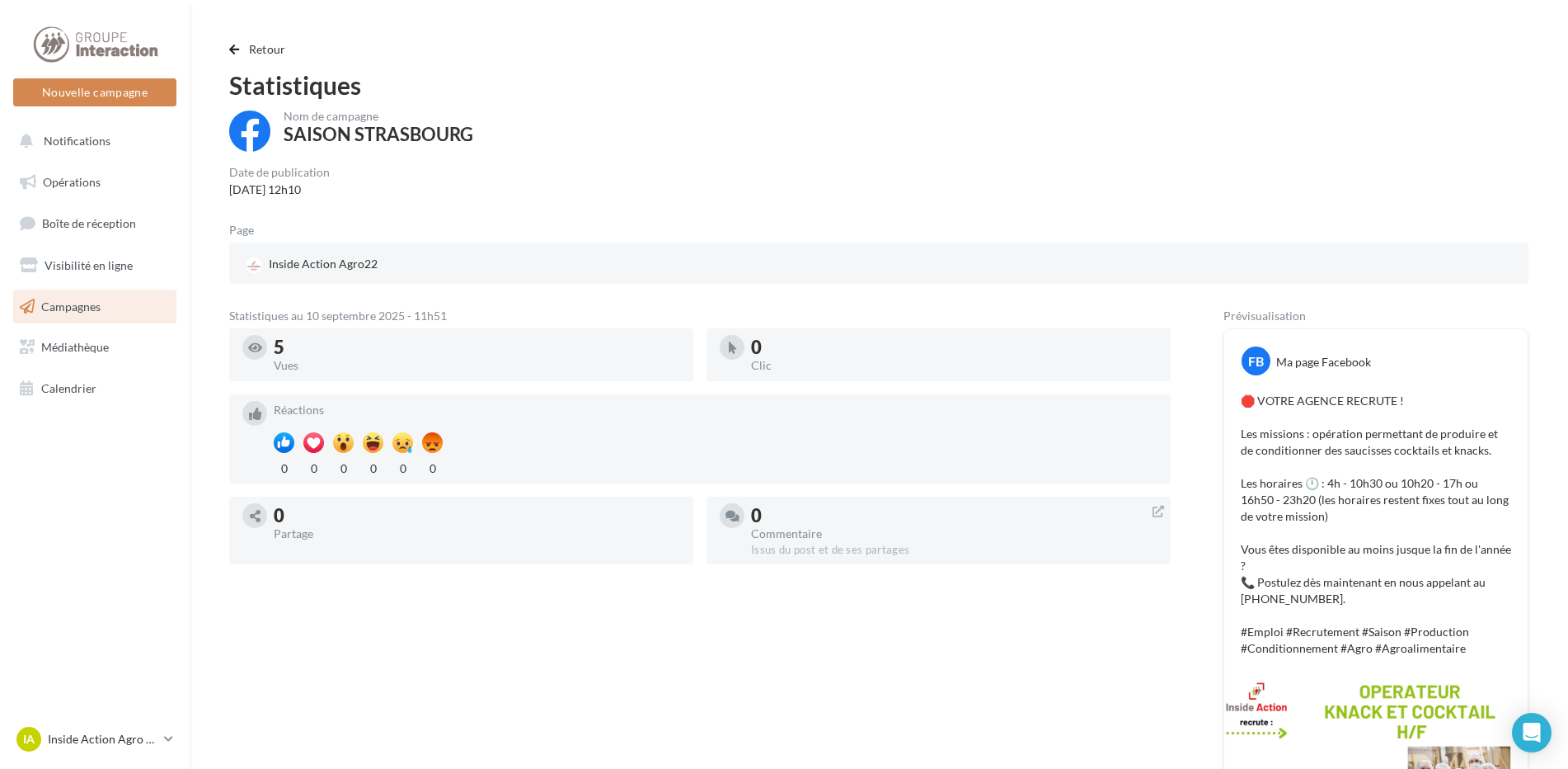
click at [254, 64] on div "Retour Statistiques Nom de campagne SAISON STRASBOURG Date de publication 20/08…" at bounding box center [879, 498] width 1339 height 916
click at [254, 57] on button "Retour" at bounding box center [260, 50] width 64 height 20
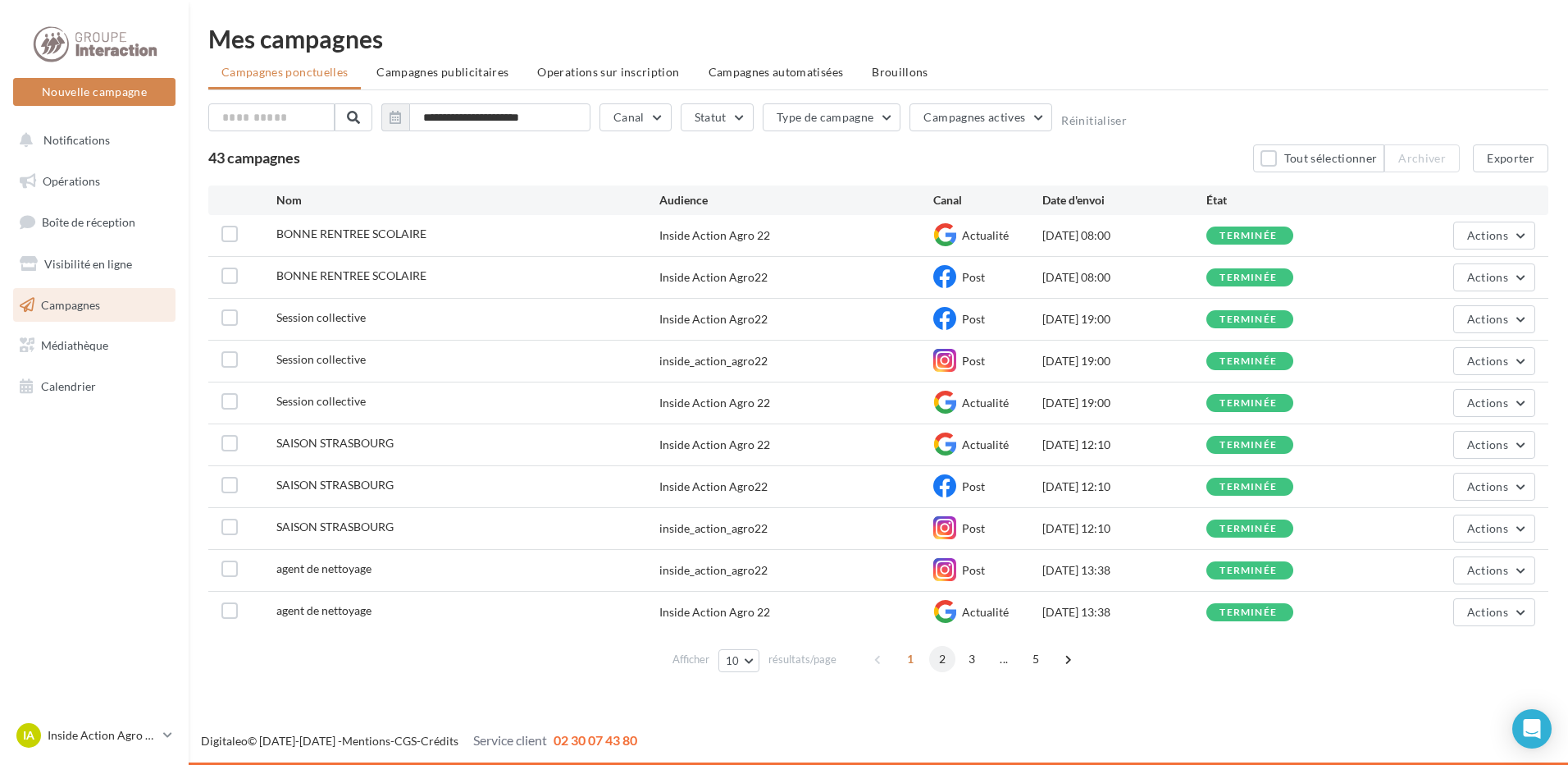
click at [938, 661] on span "2" at bounding box center [943, 659] width 26 height 26
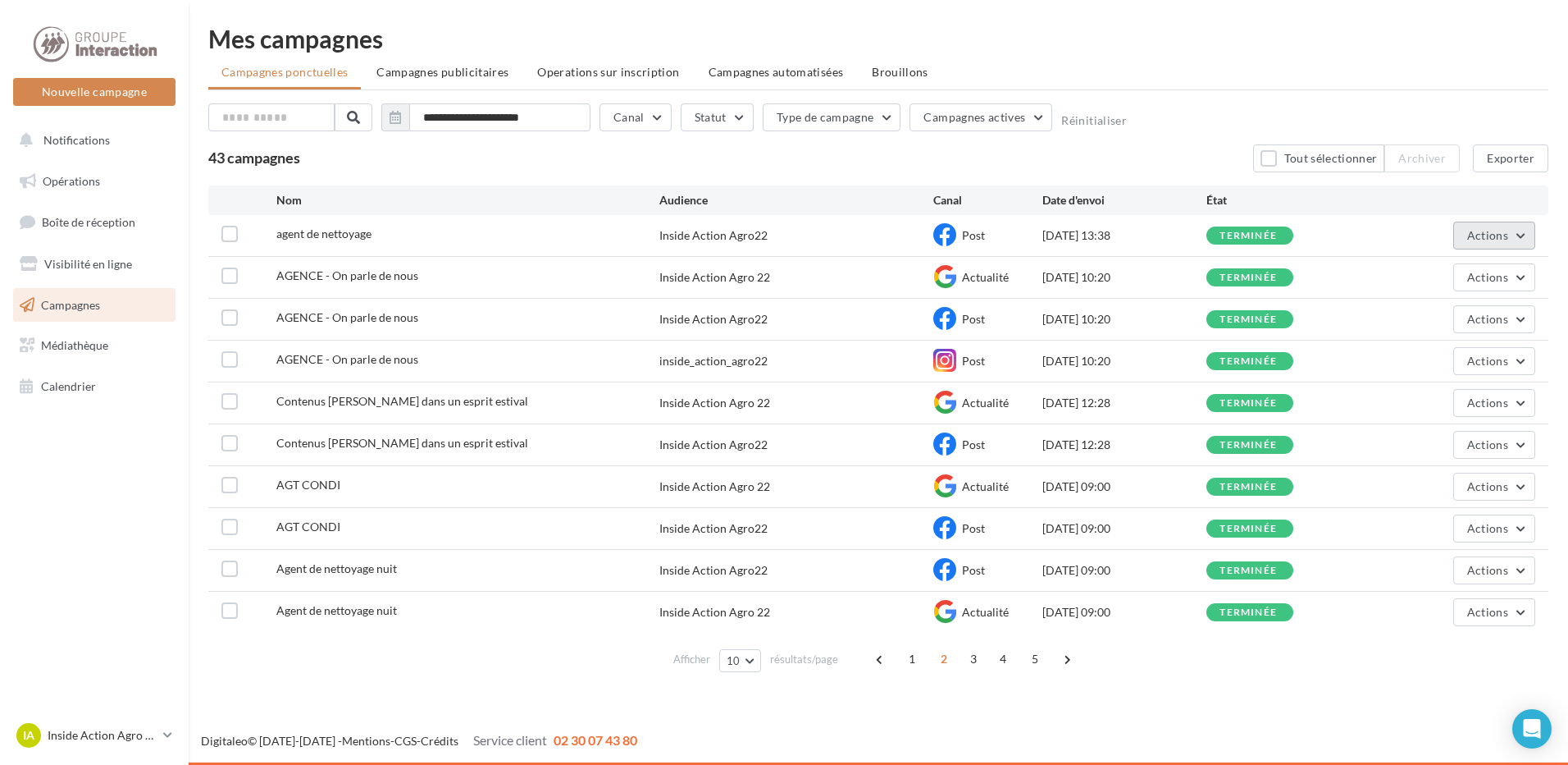
click at [1486, 236] on span "Actions" at bounding box center [1488, 234] width 41 height 14
click at [1462, 272] on button "Voir les résultats" at bounding box center [1453, 274] width 164 height 43
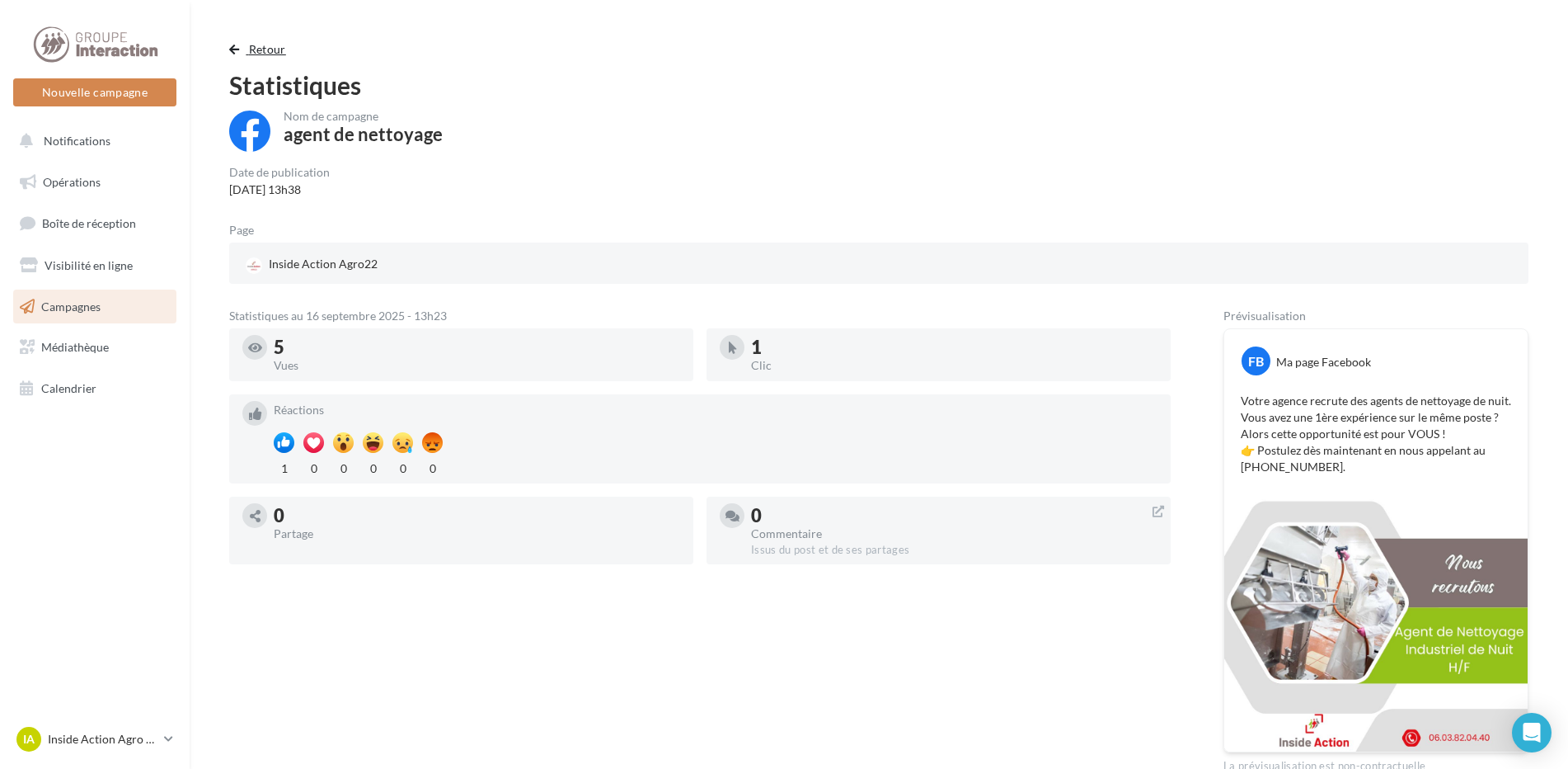
click at [254, 51] on span "Retour" at bounding box center [267, 49] width 37 height 14
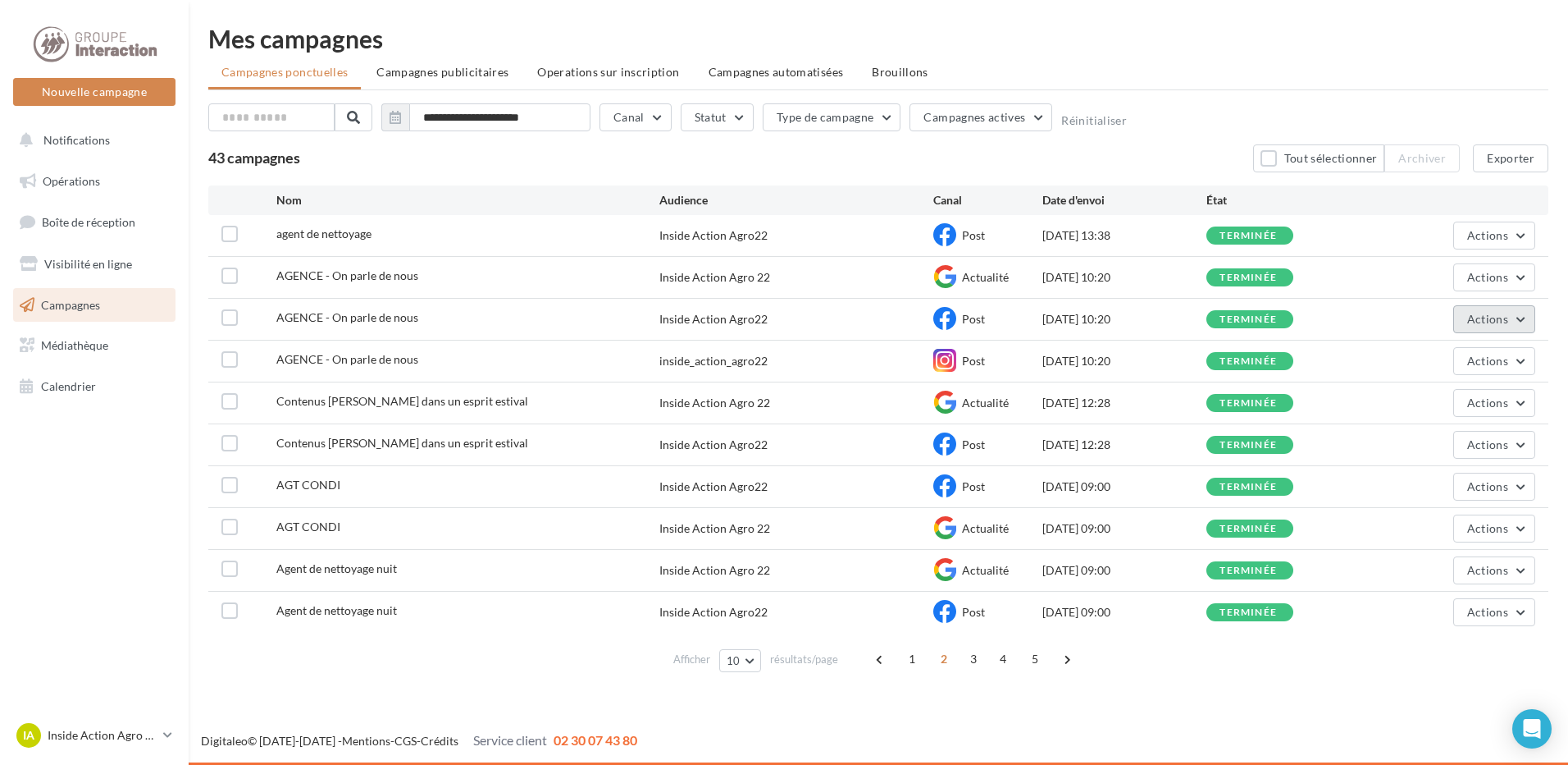
click at [1512, 328] on button "Actions" at bounding box center [1494, 319] width 82 height 28
click at [1473, 357] on button "Voir les résultats" at bounding box center [1453, 358] width 164 height 43
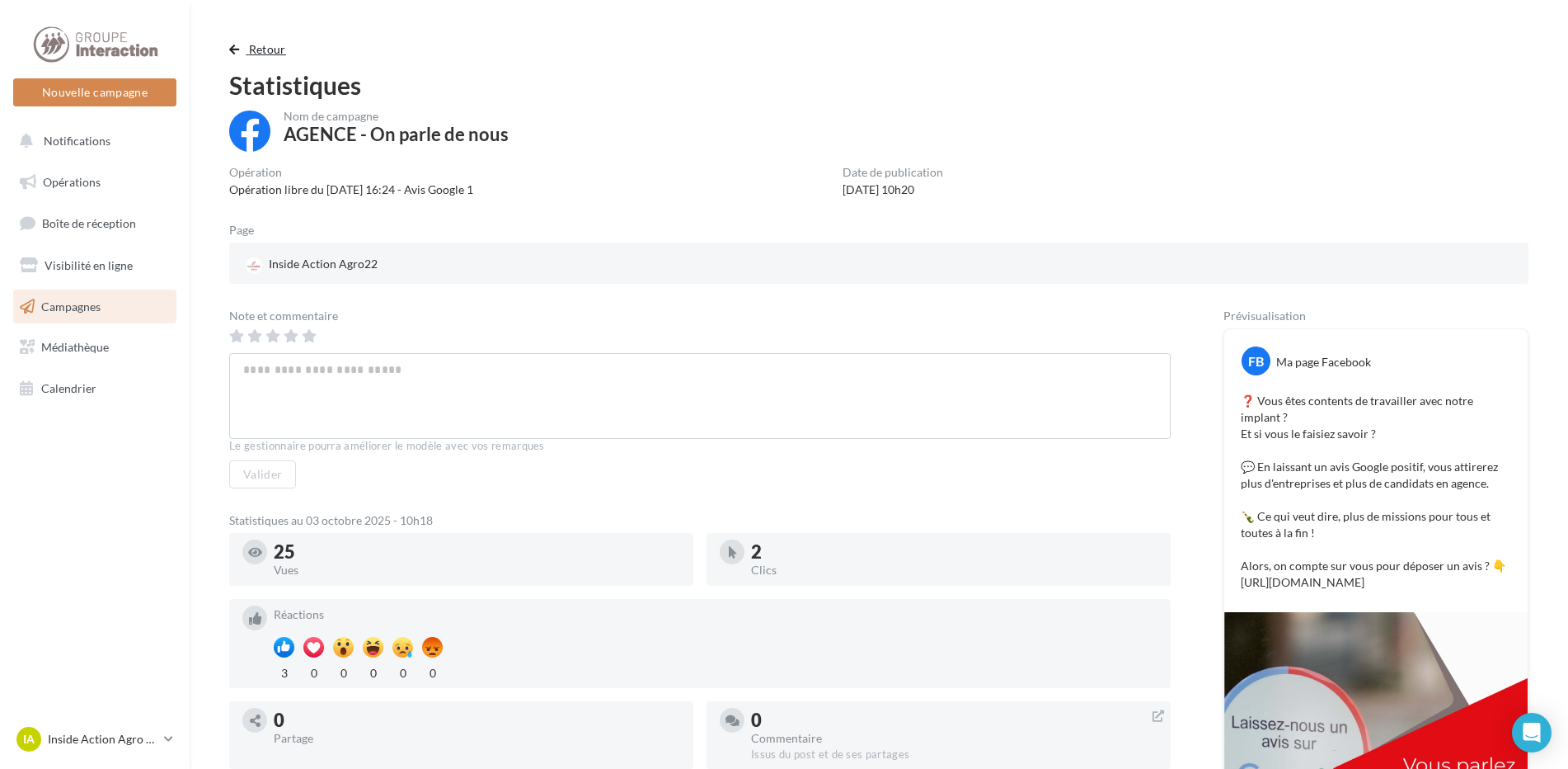
click at [267, 42] on span "Retour" at bounding box center [267, 49] width 37 height 14
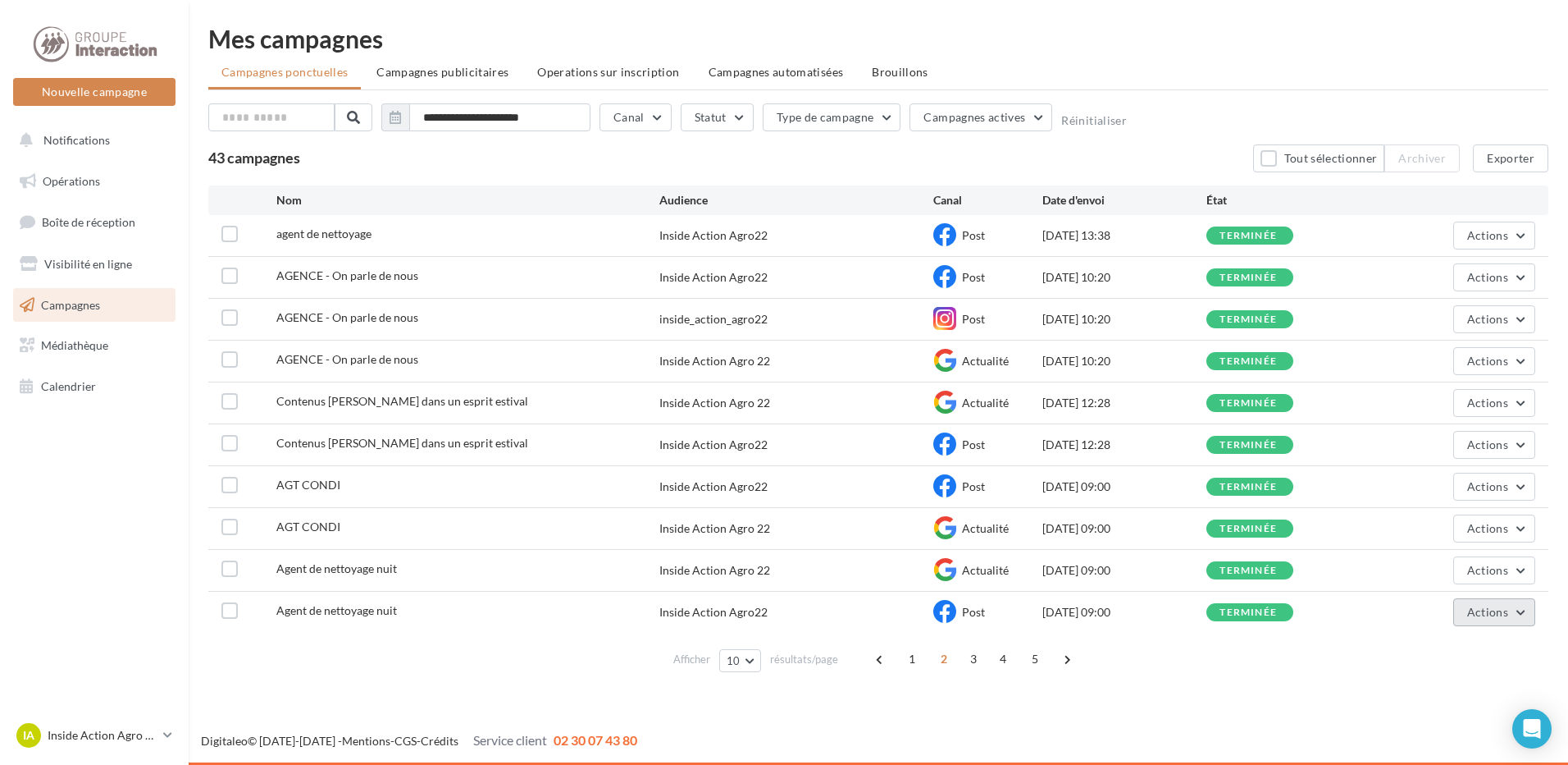
click at [1509, 624] on button "Actions" at bounding box center [1494, 612] width 82 height 28
click at [1453, 449] on button "Voir les résultats" at bounding box center [1453, 446] width 164 height 43
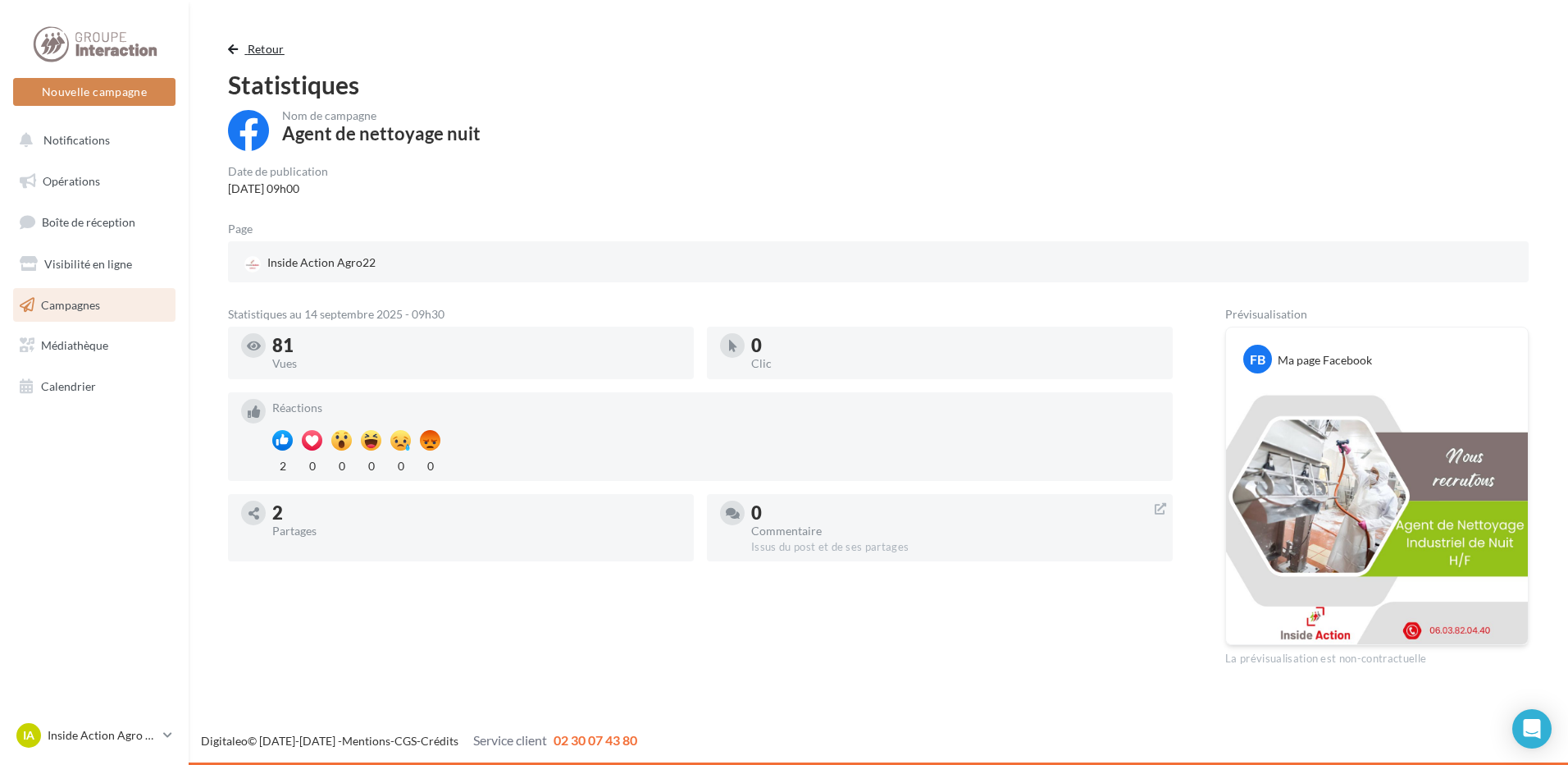
click at [255, 40] on button "Retour" at bounding box center [259, 50] width 64 height 20
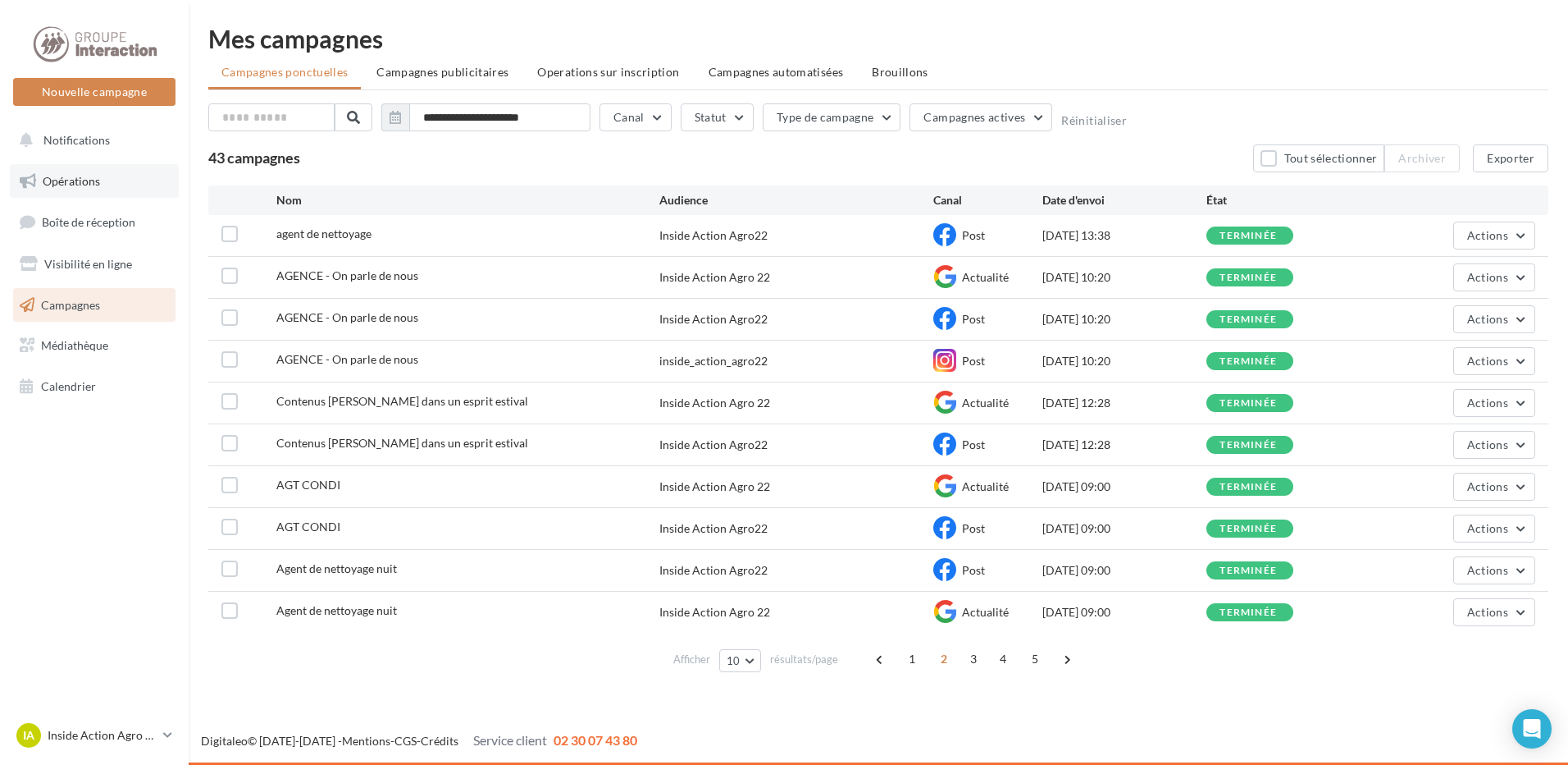
click at [105, 178] on link "Opérations" at bounding box center [94, 182] width 169 height 35
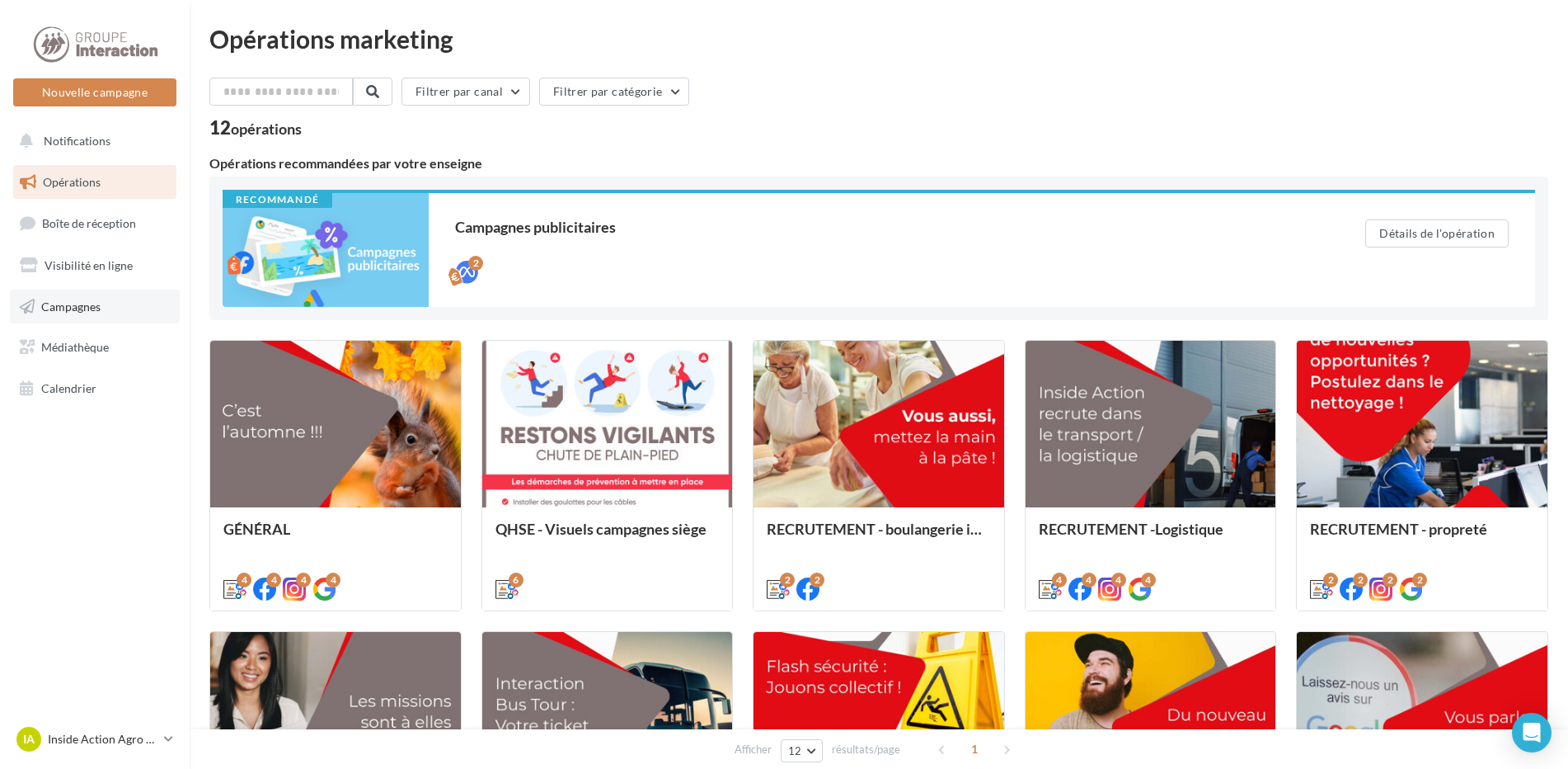
click at [96, 309] on span "Campagnes" at bounding box center [71, 305] width 60 height 14
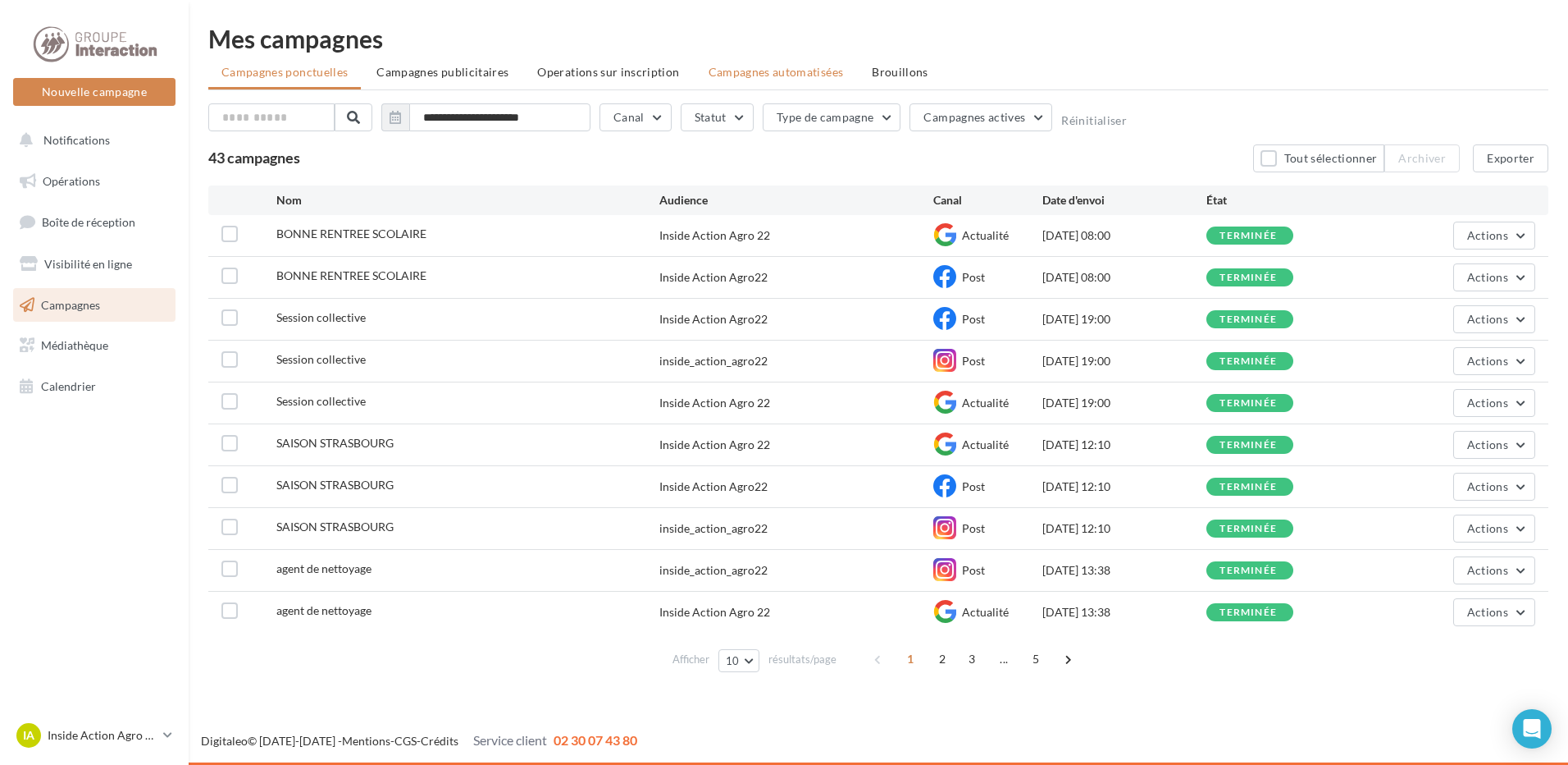
click at [709, 75] on span "Campagnes automatisées" at bounding box center [776, 72] width 135 height 14
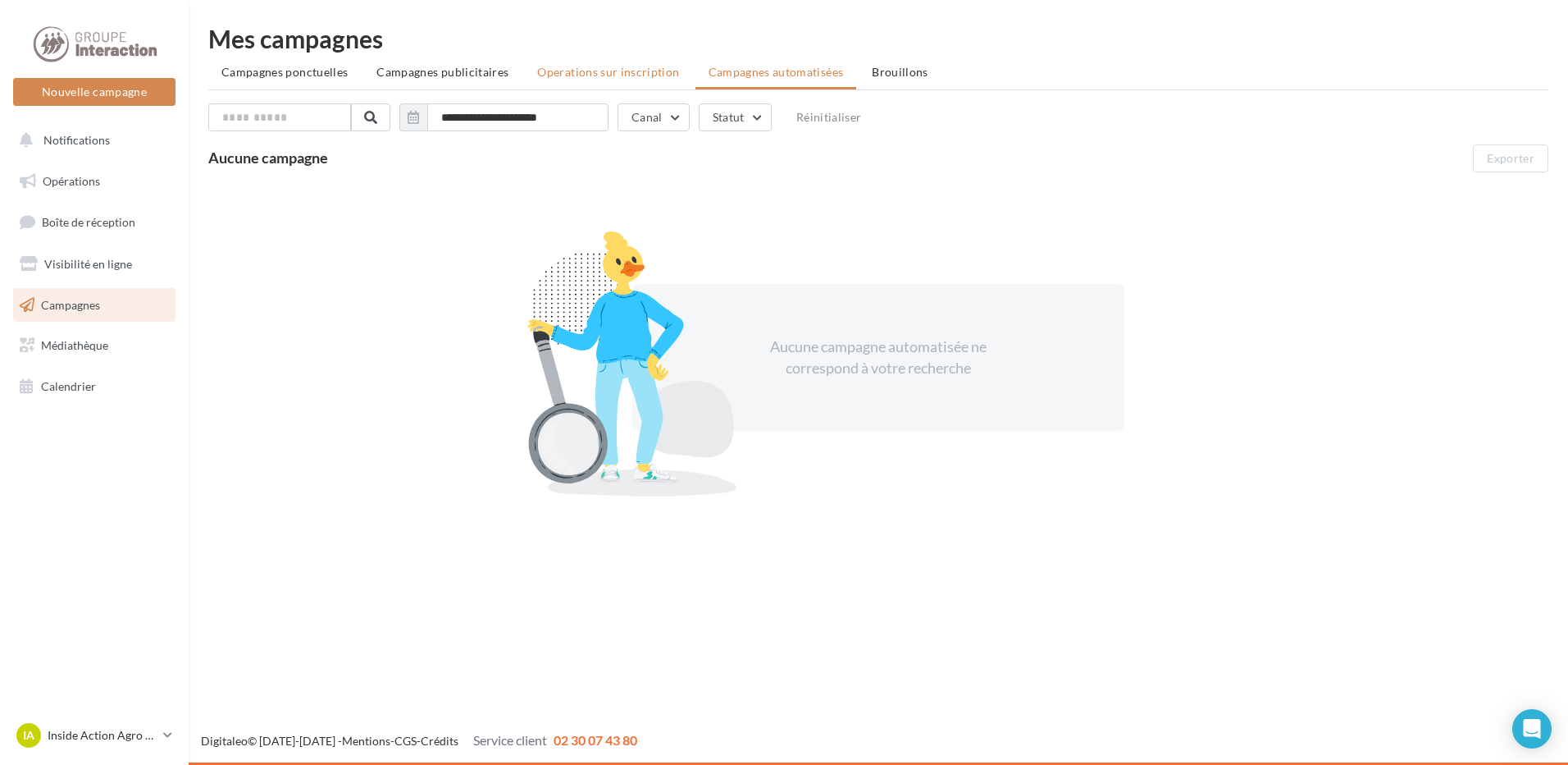
click at [626, 68] on span "Operations sur inscription" at bounding box center [608, 72] width 142 height 14
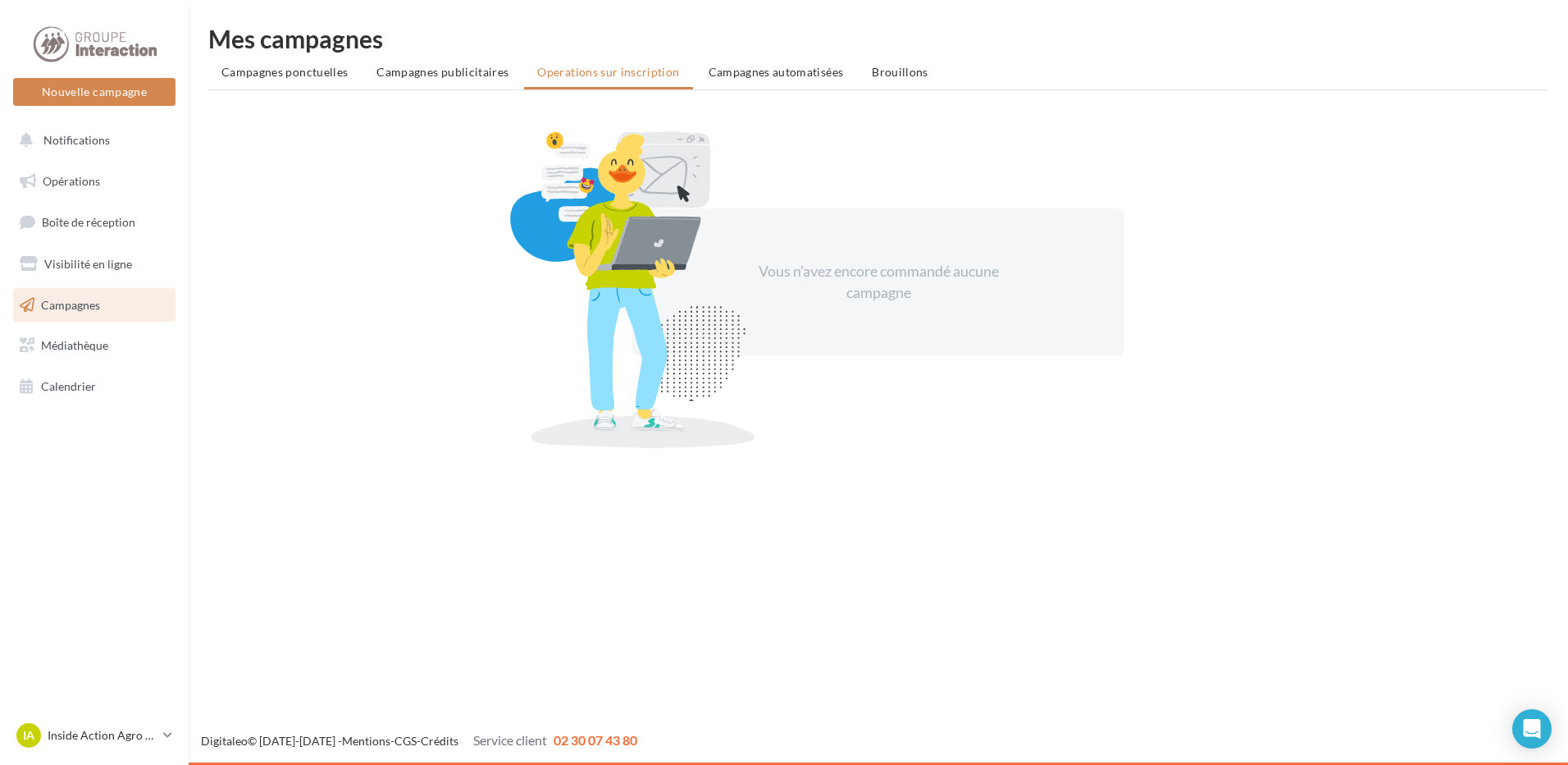
click at [450, 87] on ul "Campagnes ponctuelles Campagnes publicitaires Operations sur inscription Campag…" at bounding box center [878, 74] width 1340 height 33
drag, startPoint x: 440, startPoint y: 83, endPoint x: 422, endPoint y: 78, distance: 18.7
click at [439, 81] on li "Campagnes publicitaires" at bounding box center [443, 73] width 158 height 30
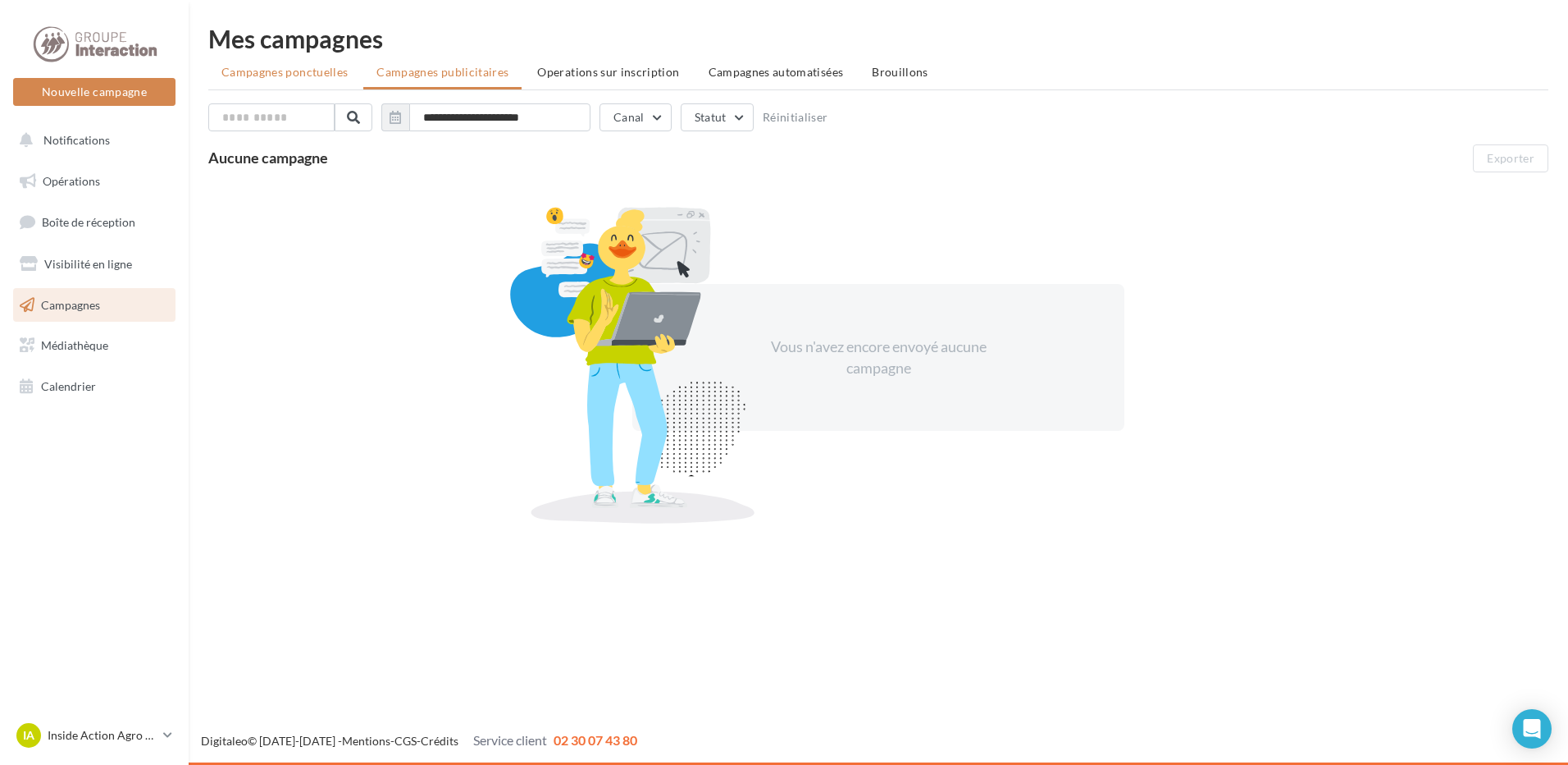
drag, startPoint x: 422, startPoint y: 78, endPoint x: 275, endPoint y: 78, distance: 147.0
click at [275, 79] on div "**********" at bounding box center [878, 281] width 1340 height 510
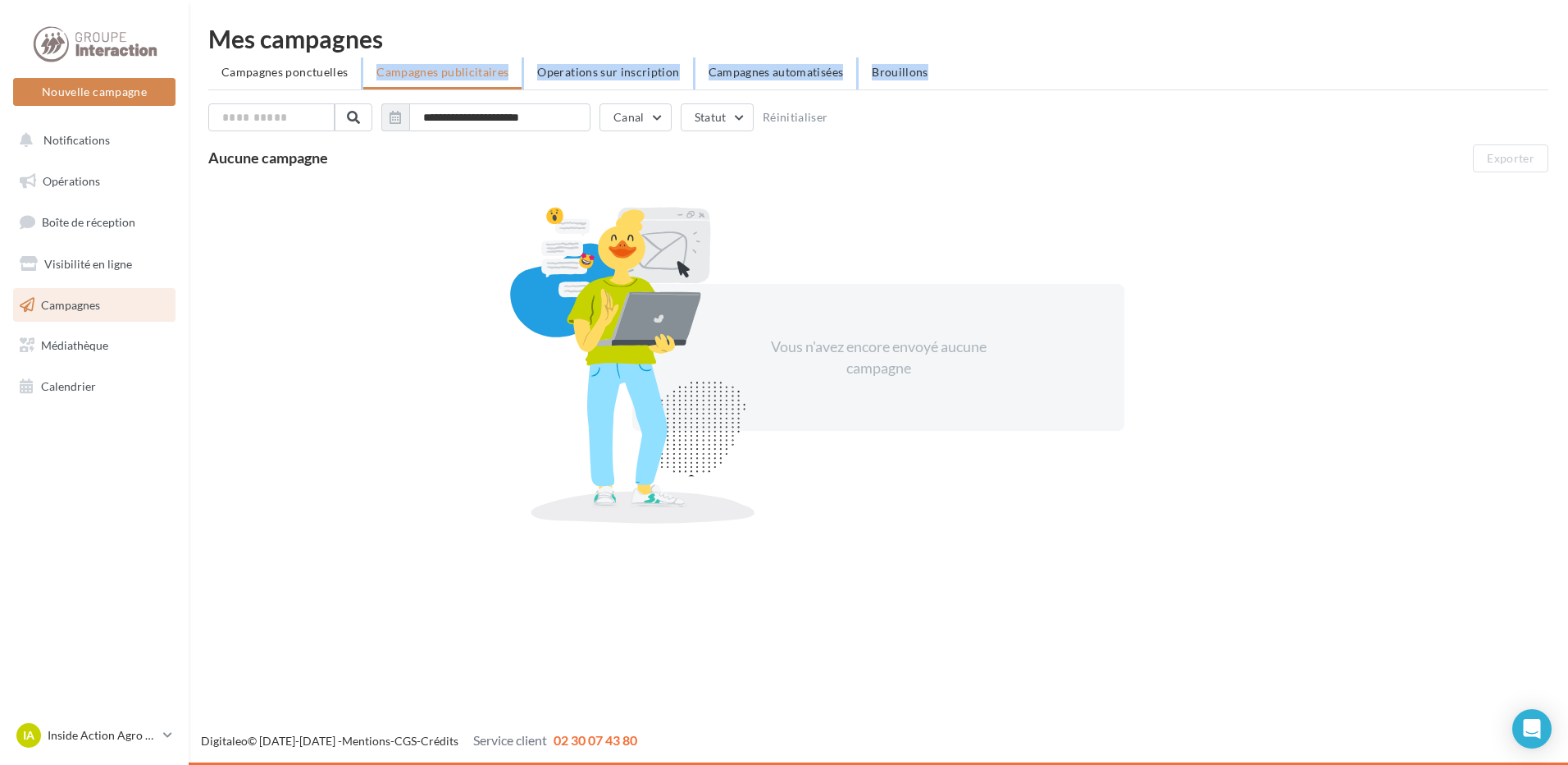
click at [274, 78] on span "Campagnes ponctuelles" at bounding box center [284, 72] width 126 height 14
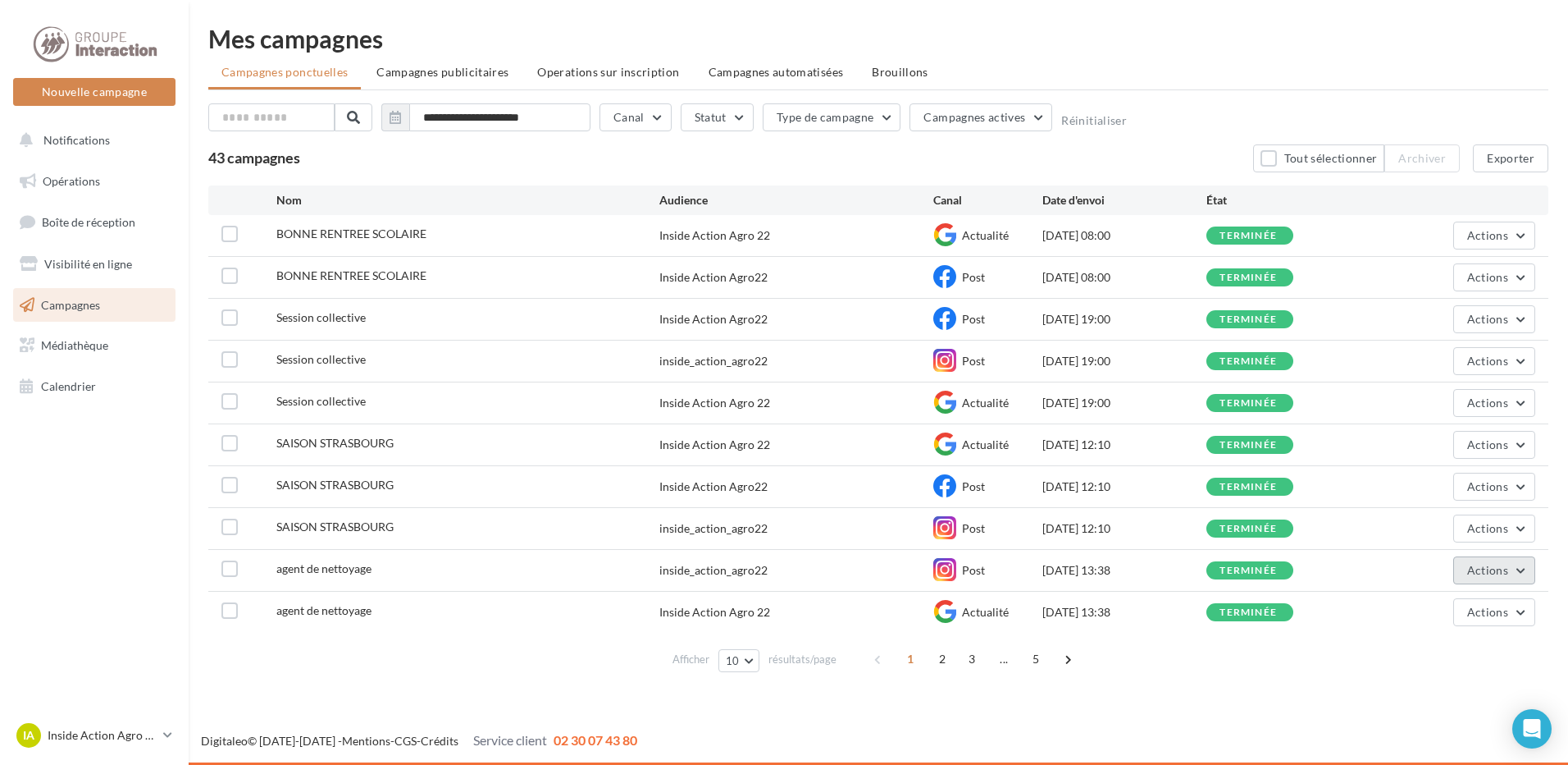
click at [1508, 575] on span "Actions" at bounding box center [1488, 569] width 41 height 14
click at [1380, 549] on div "SAISON STRASBOURG inside_action_agro22 Post [DATE] 12:10 terminée Actions" at bounding box center [878, 529] width 1340 height 42
click at [1038, 657] on span "5" at bounding box center [1036, 659] width 26 height 26
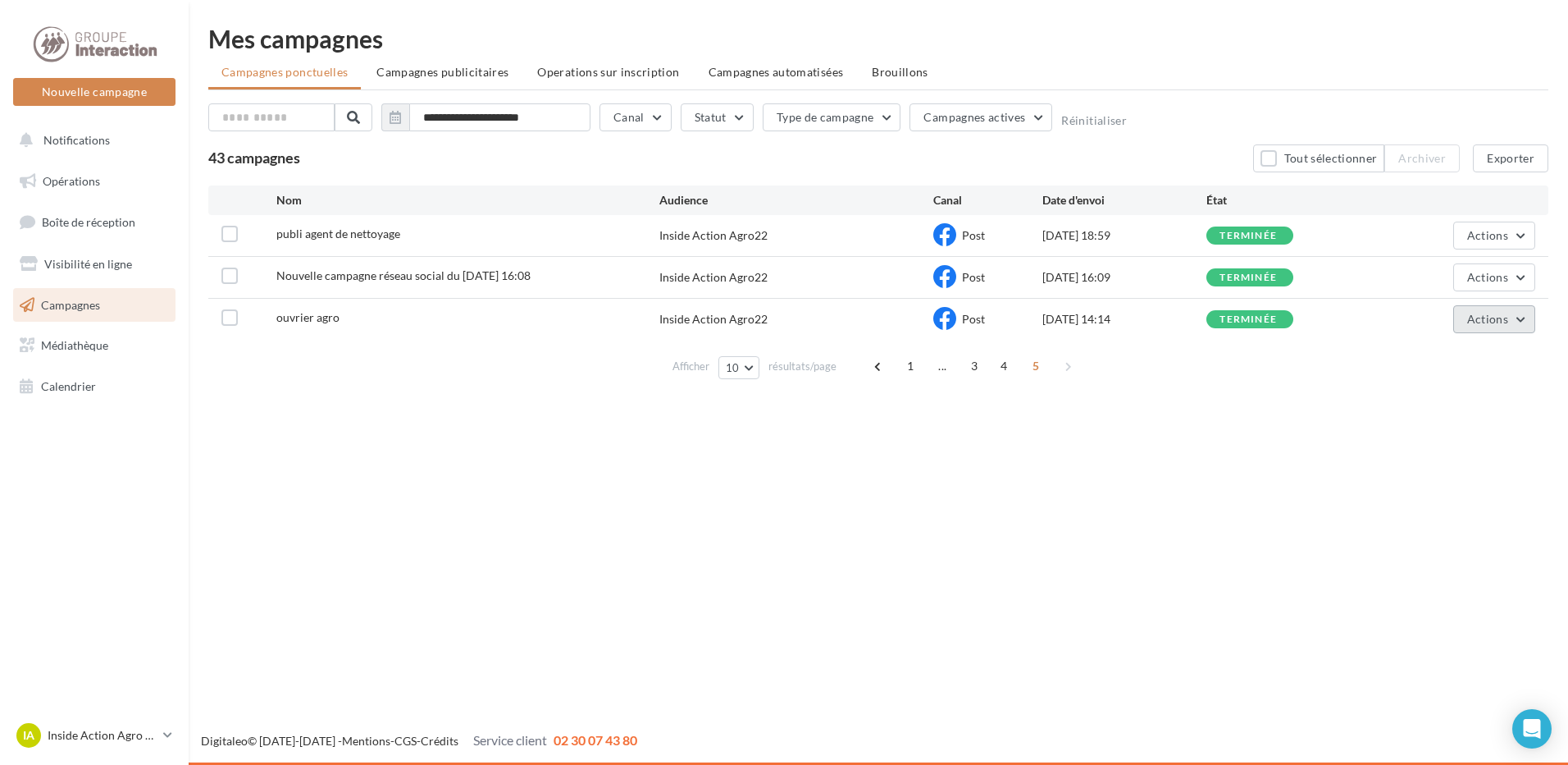
click at [1469, 316] on span "Actions" at bounding box center [1488, 319] width 41 height 14
click at [1475, 361] on button "Voir les résultats" at bounding box center [1453, 358] width 164 height 43
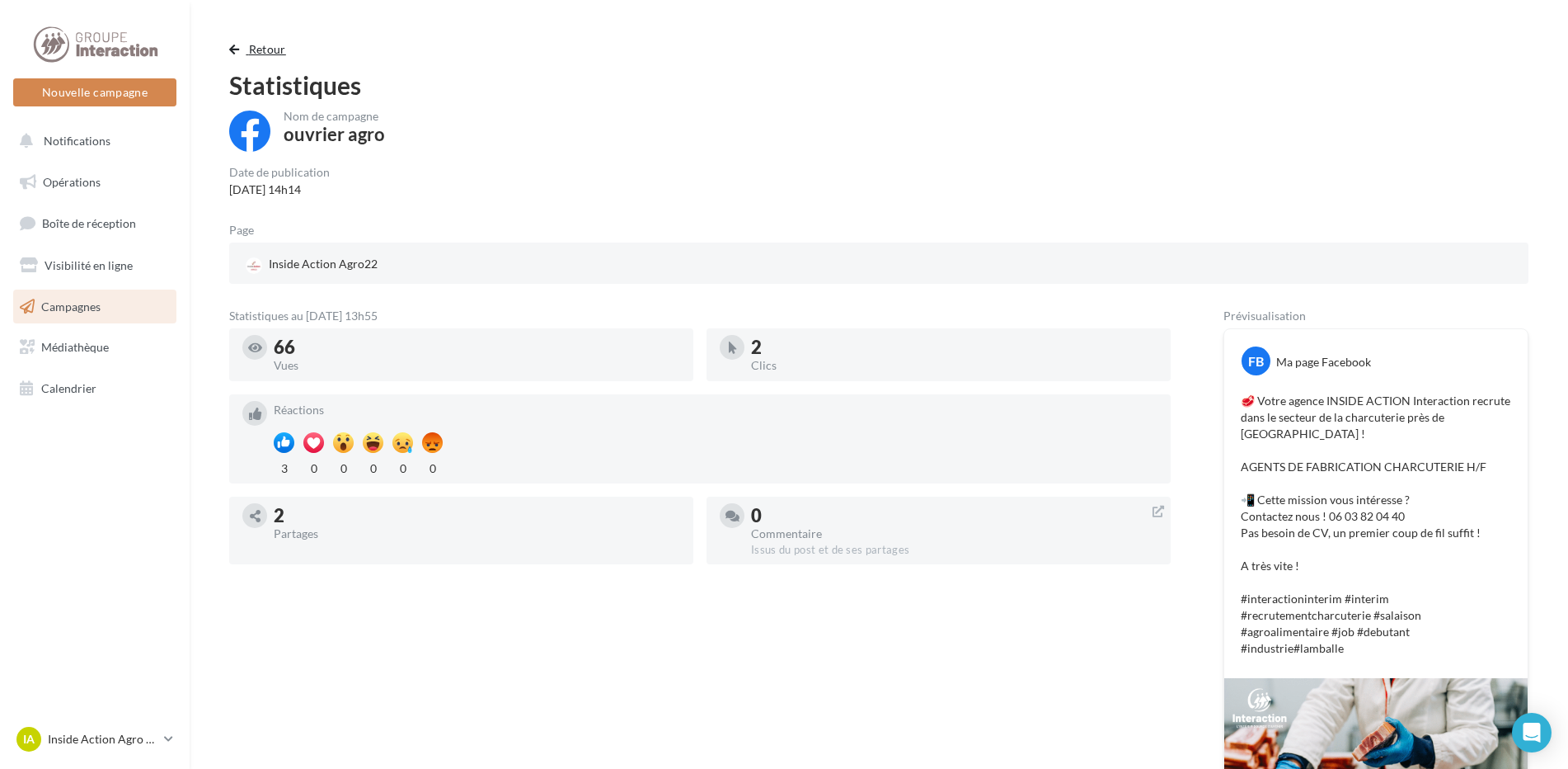
click at [252, 58] on button "Retour" at bounding box center [260, 50] width 64 height 20
